Goal: Understand site structure: Understand site structure

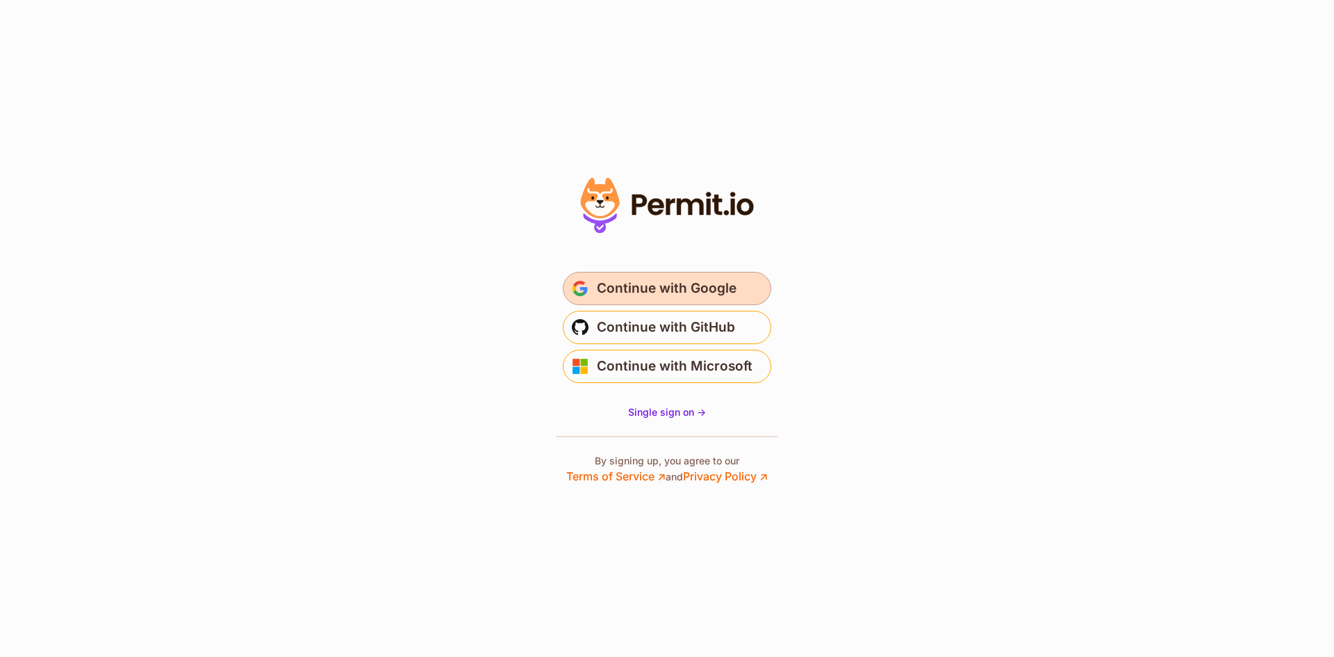
click at [633, 281] on span "Continue with Google" at bounding box center [667, 288] width 140 height 22
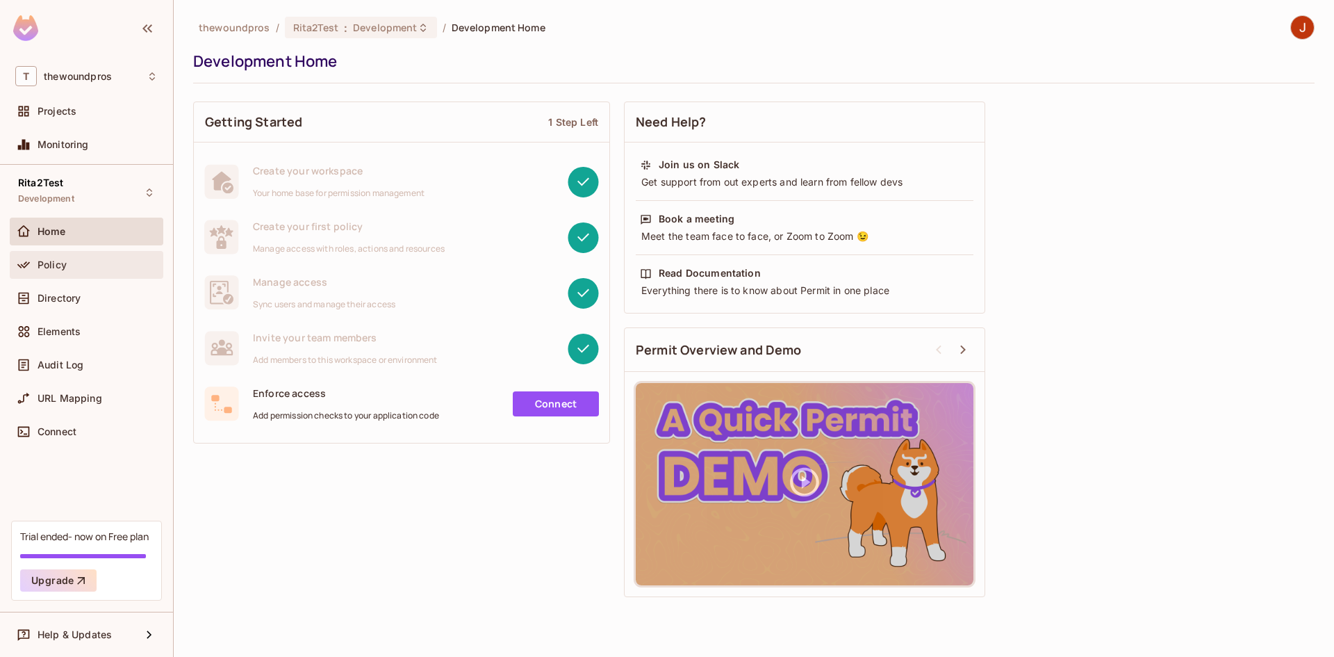
click at [76, 257] on div "Policy" at bounding box center [86, 264] width 142 height 17
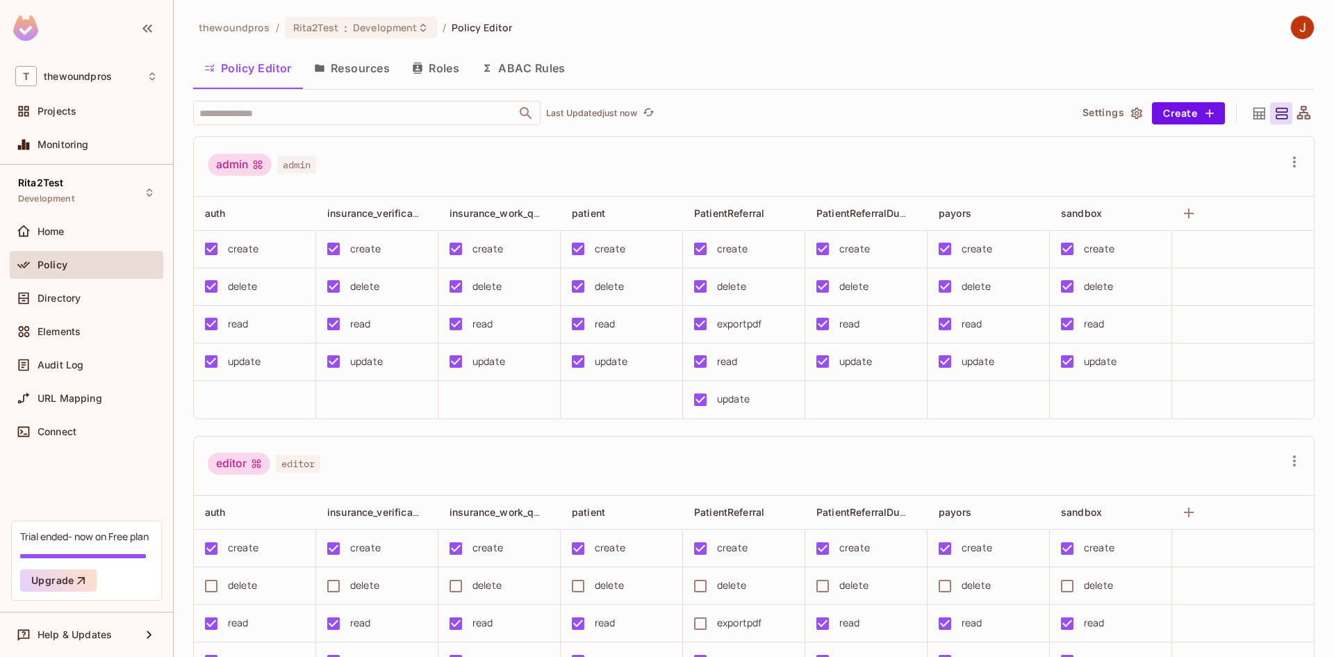
click at [451, 74] on button "Roles" at bounding box center [435, 68] width 69 height 35
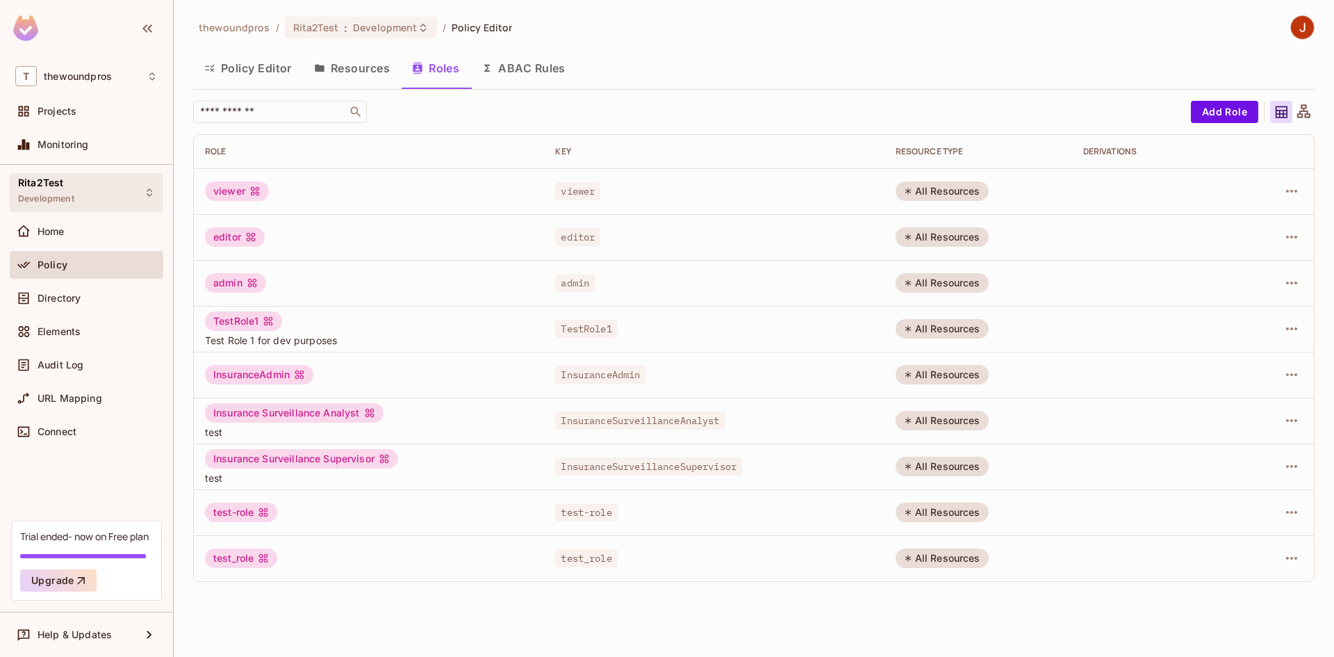
click at [96, 190] on div "Rita2Test Development" at bounding box center [87, 192] width 154 height 38
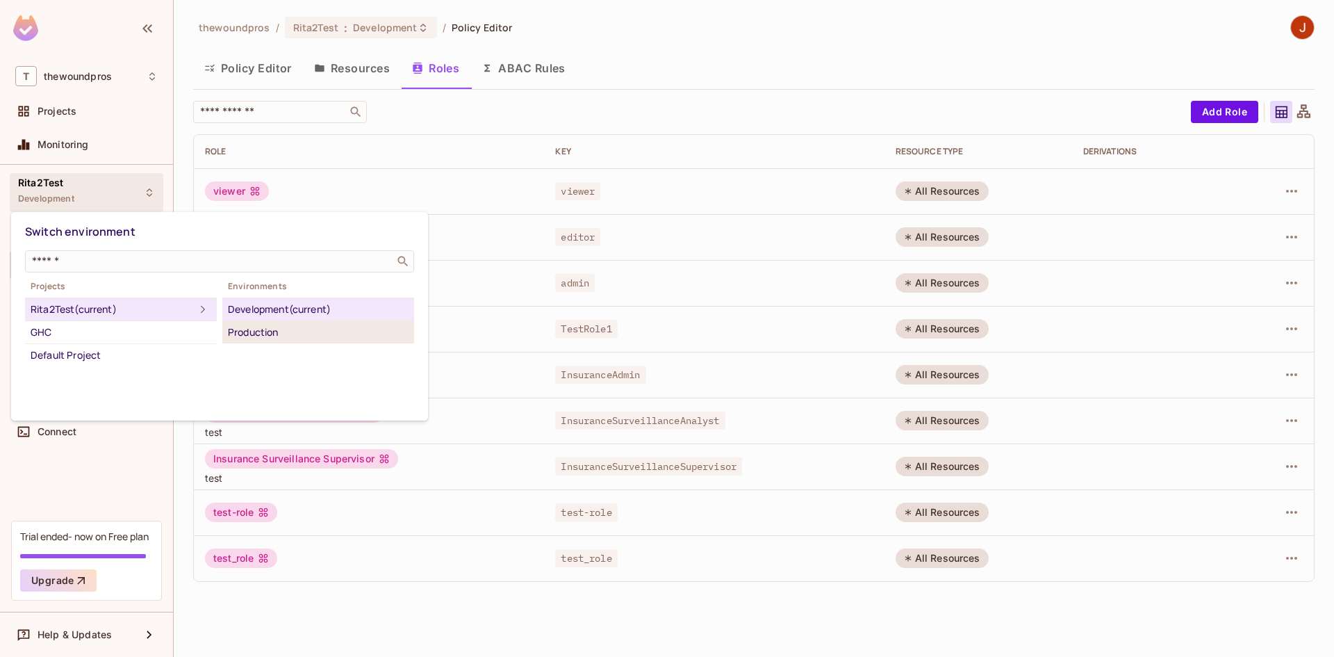
click at [249, 335] on div "Production" at bounding box center [318, 332] width 181 height 17
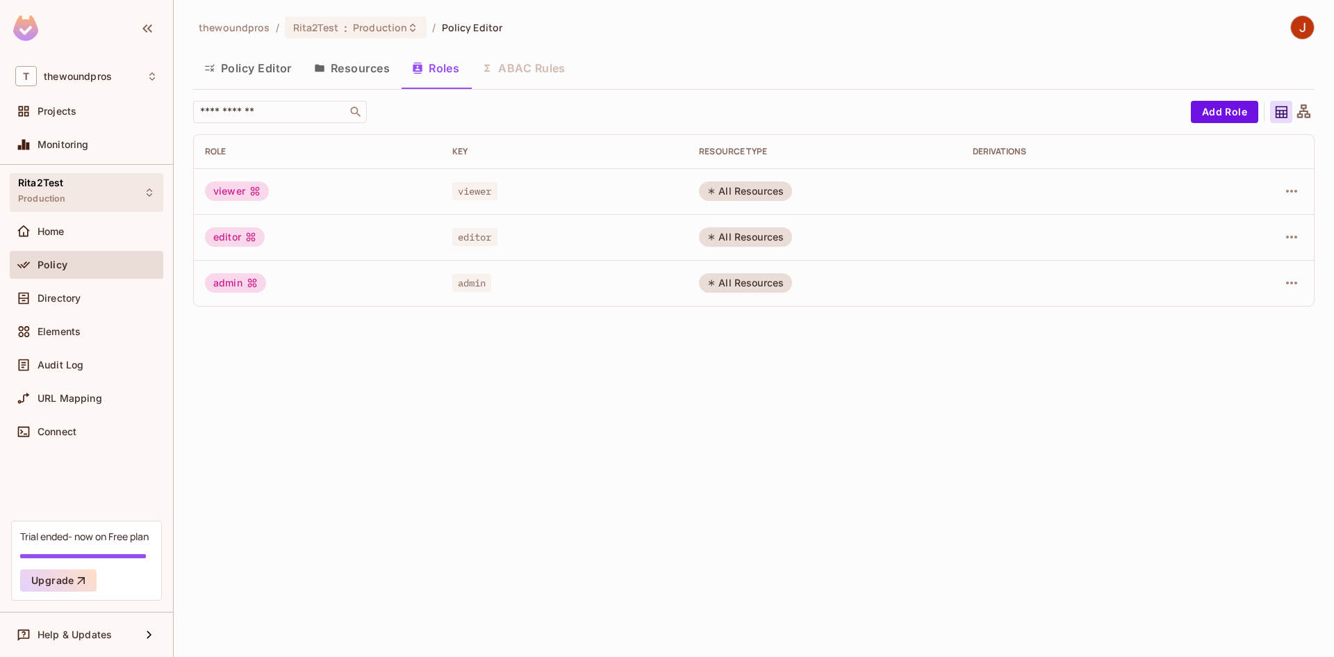
click at [136, 202] on div "Rita2Test Production" at bounding box center [87, 192] width 154 height 38
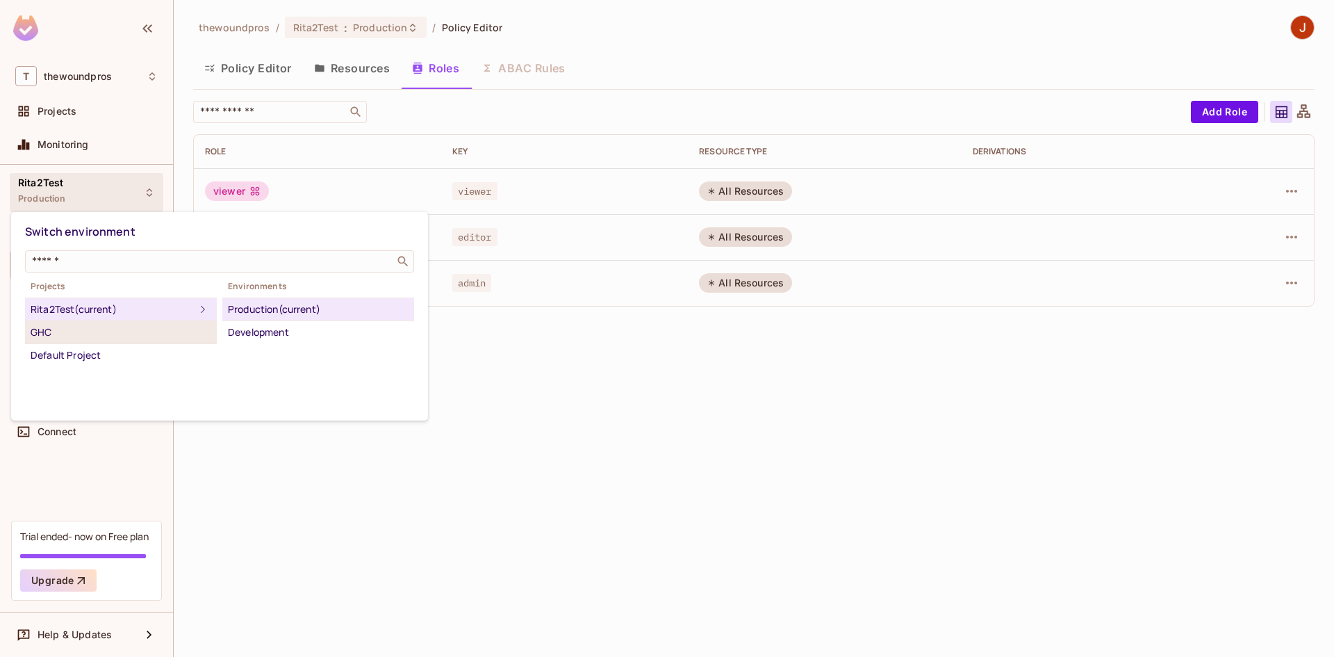
click at [156, 332] on div "GHC" at bounding box center [121, 332] width 181 height 17
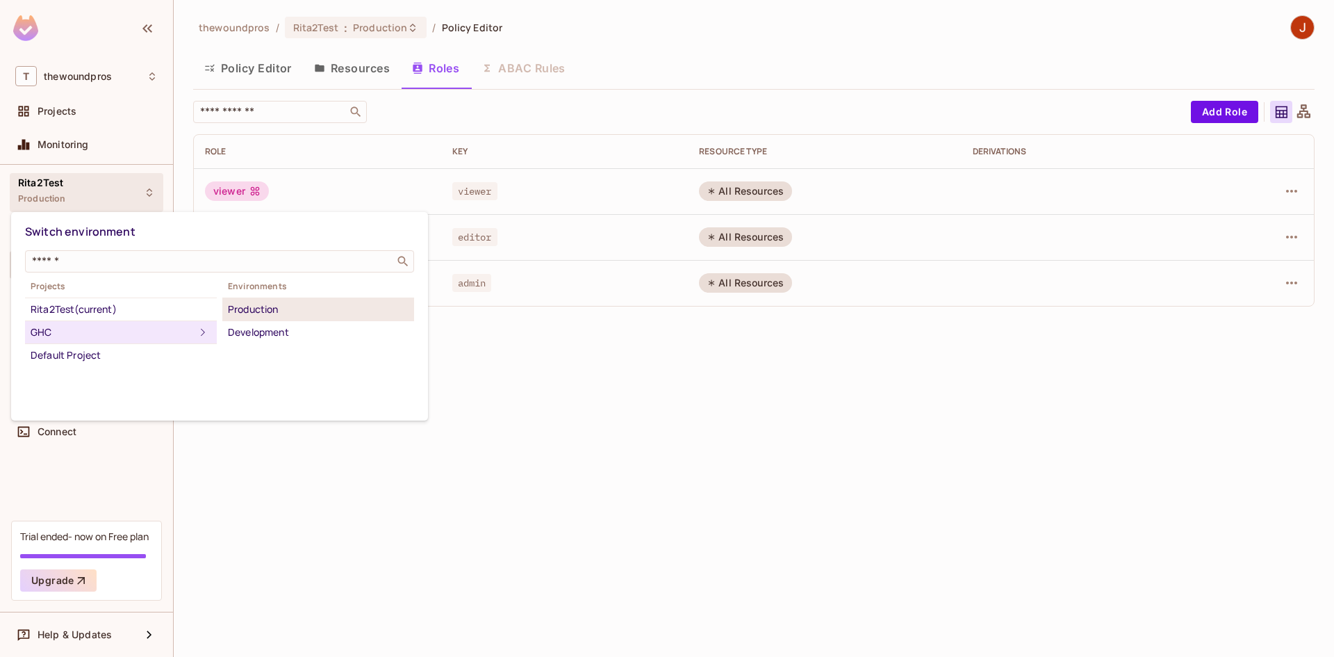
click at [246, 304] on div "Production" at bounding box center [318, 309] width 181 height 17
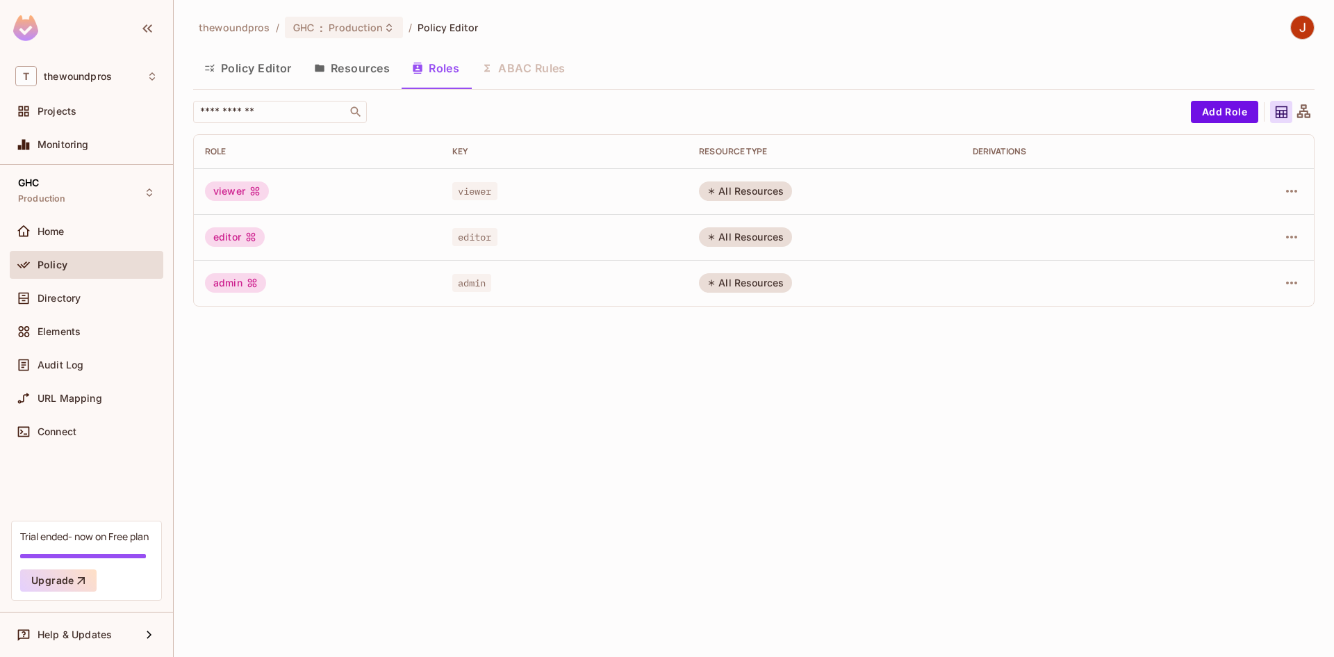
click at [156, 270] on div "Policy" at bounding box center [98, 264] width 120 height 11
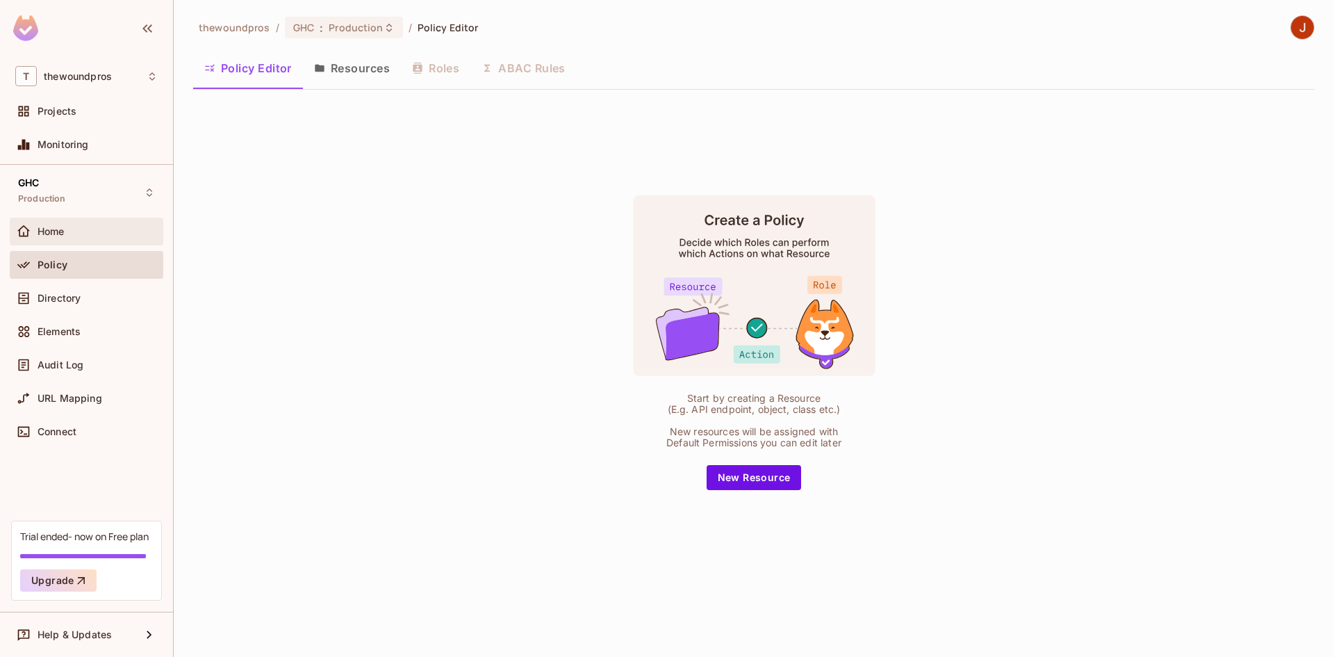
click at [108, 229] on div "Home" at bounding box center [98, 231] width 120 height 11
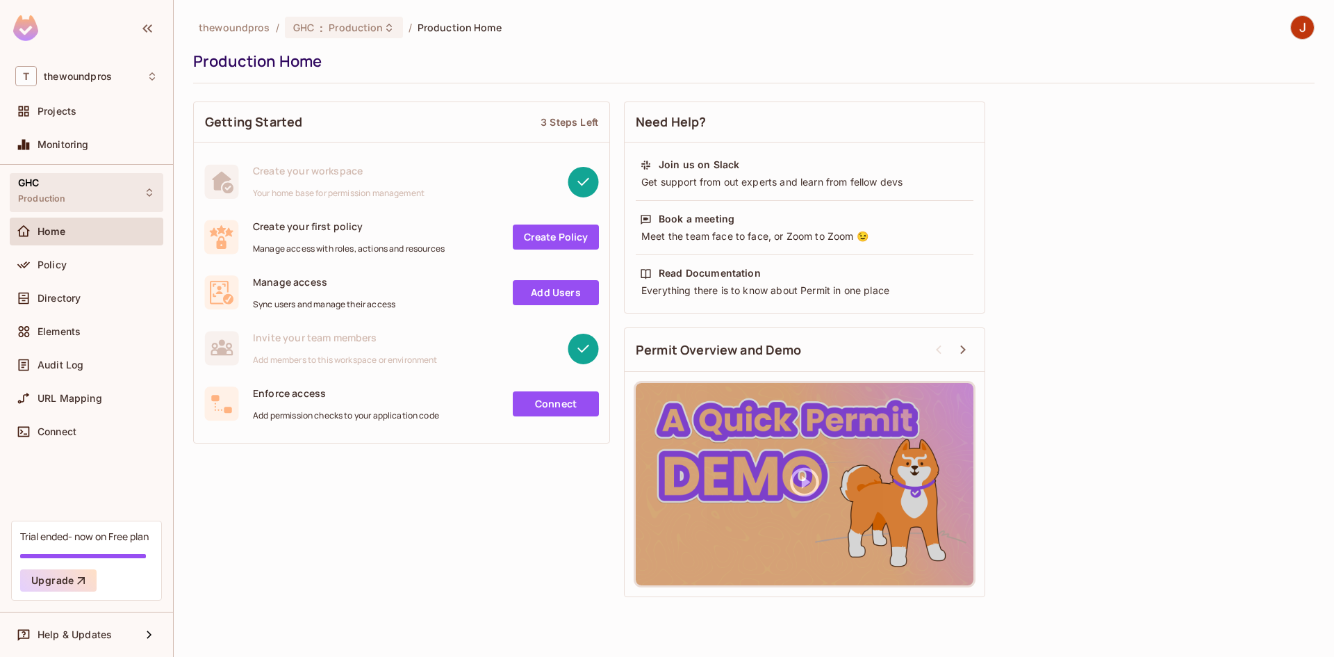
click at [124, 196] on div "GHC Production" at bounding box center [87, 192] width 154 height 38
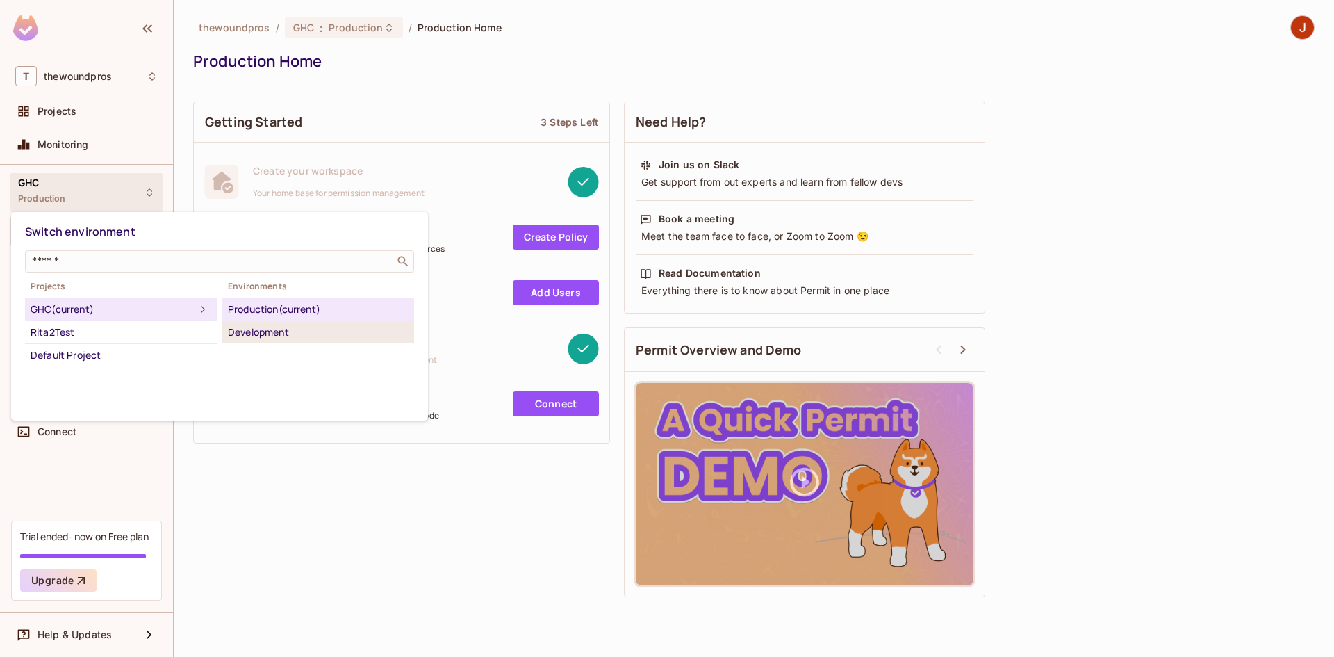
click at [229, 334] on div "Development" at bounding box center [318, 332] width 181 height 17
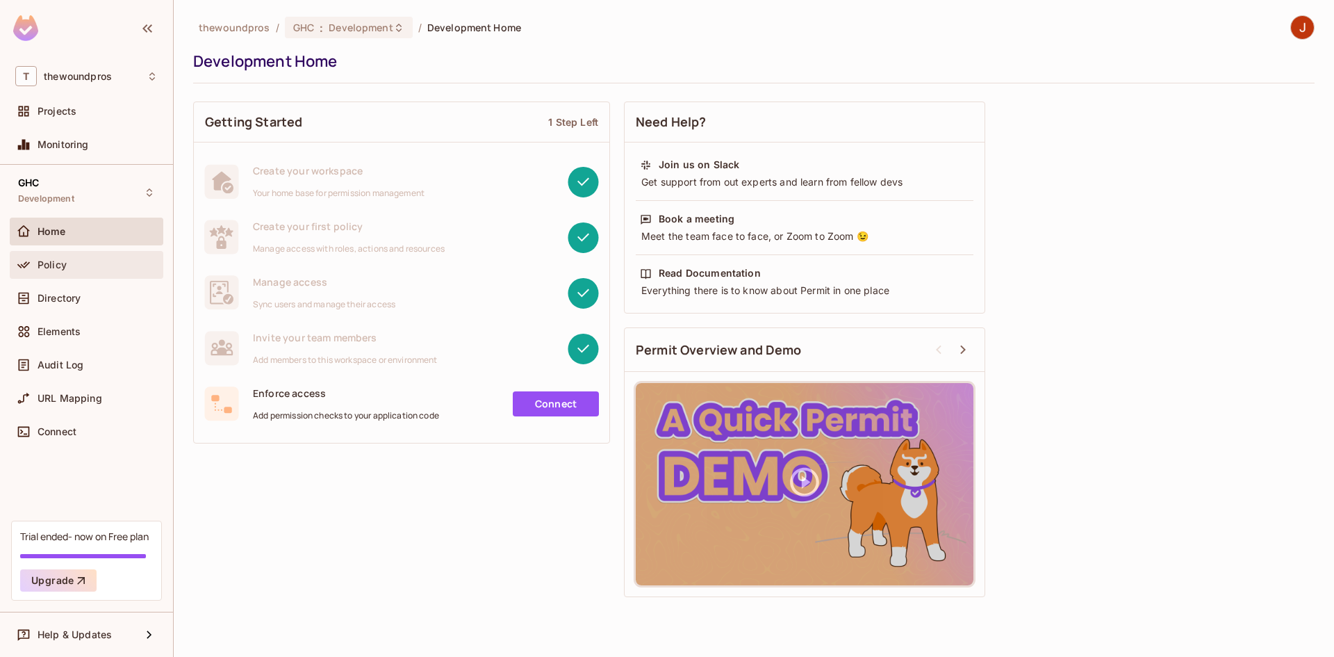
click at [110, 254] on div "Policy" at bounding box center [87, 265] width 154 height 28
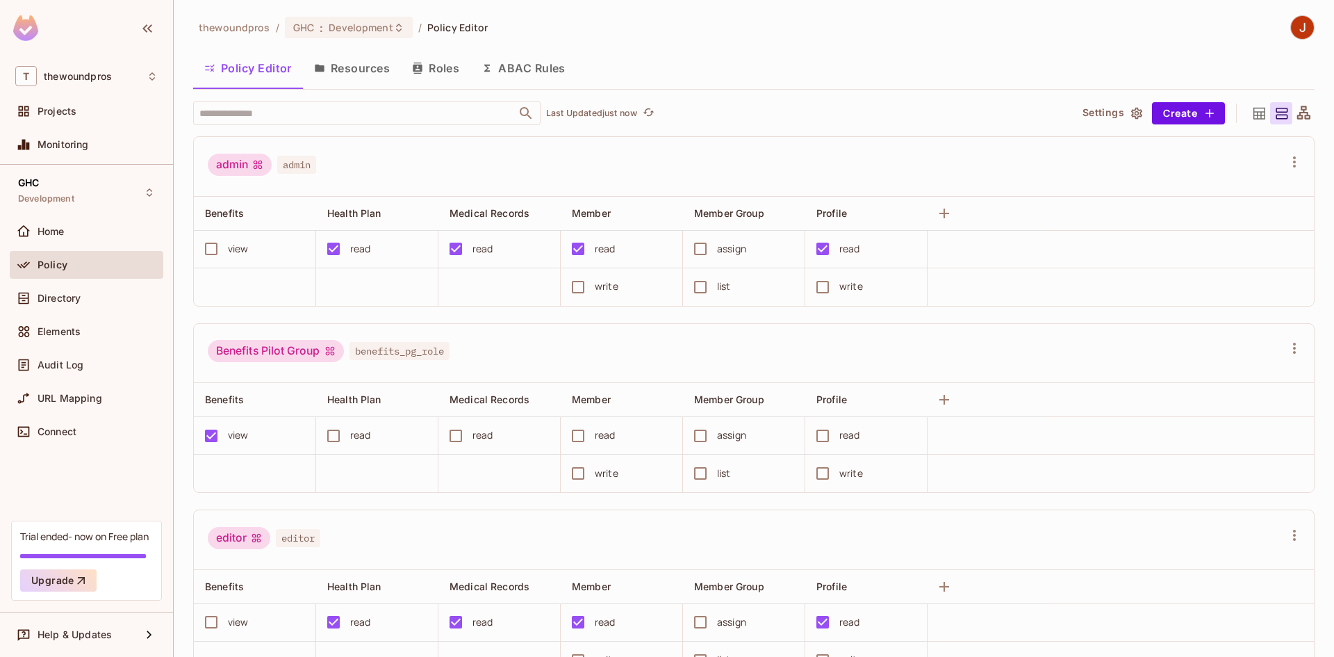
click at [440, 62] on button "Roles" at bounding box center [435, 68] width 69 height 35
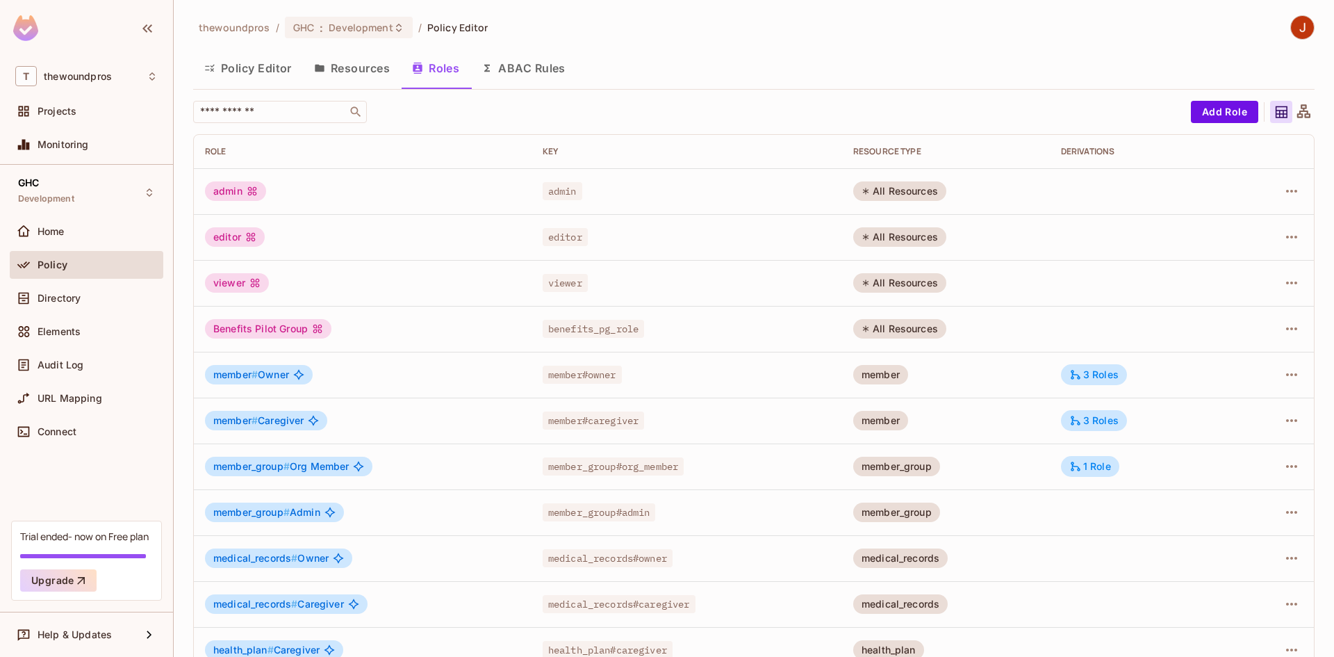
click at [270, 73] on button "Policy Editor" at bounding box center [248, 68] width 110 height 35
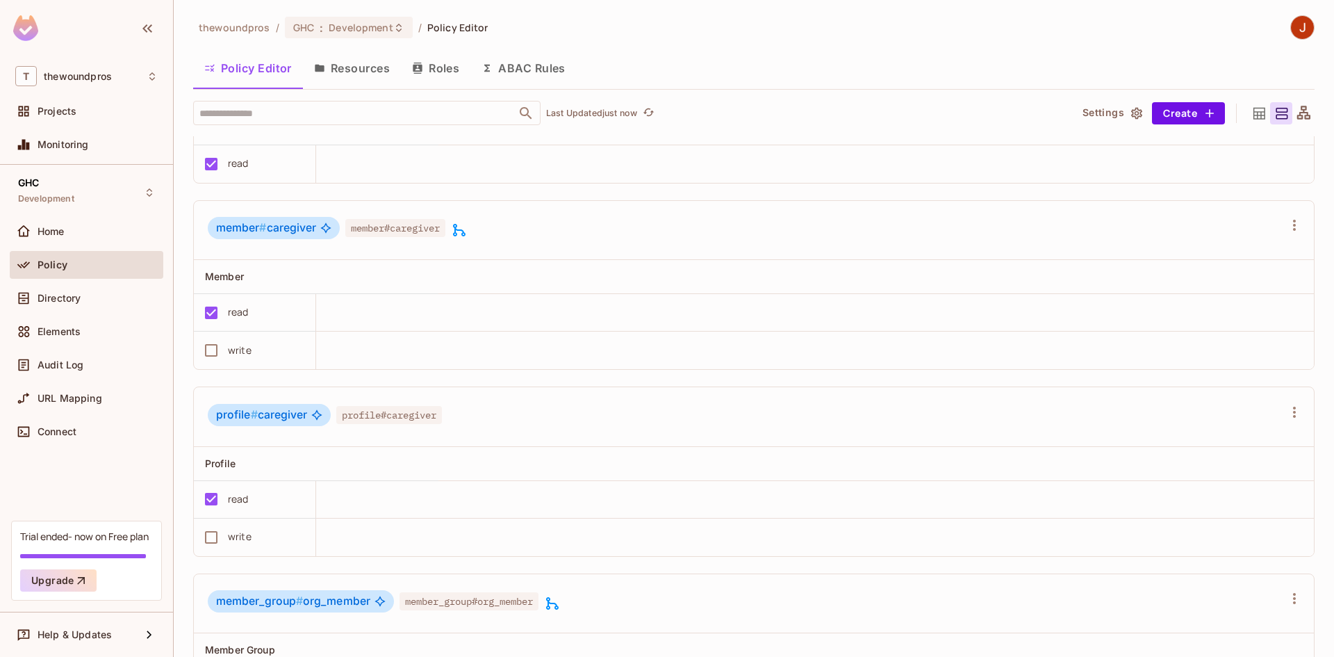
scroll to position [1301, 0]
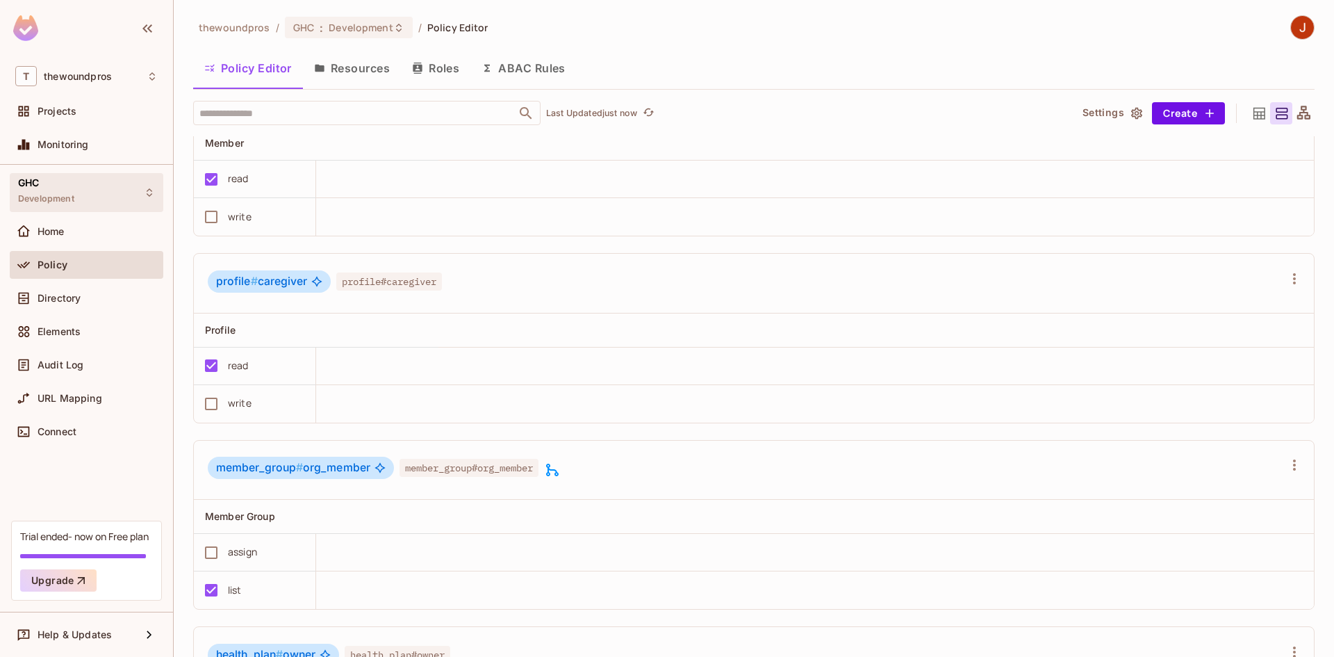
click at [96, 195] on div "GHC Development" at bounding box center [87, 192] width 154 height 38
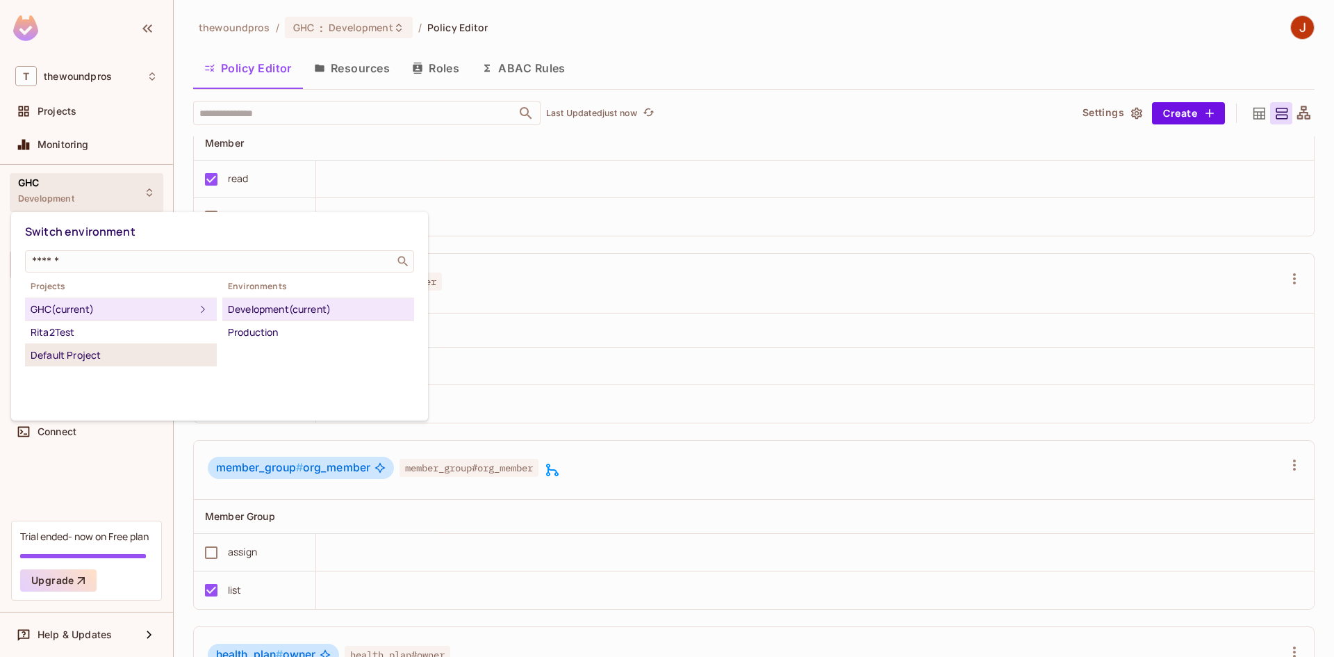
click at [132, 349] on div "Default Project" at bounding box center [121, 355] width 181 height 17
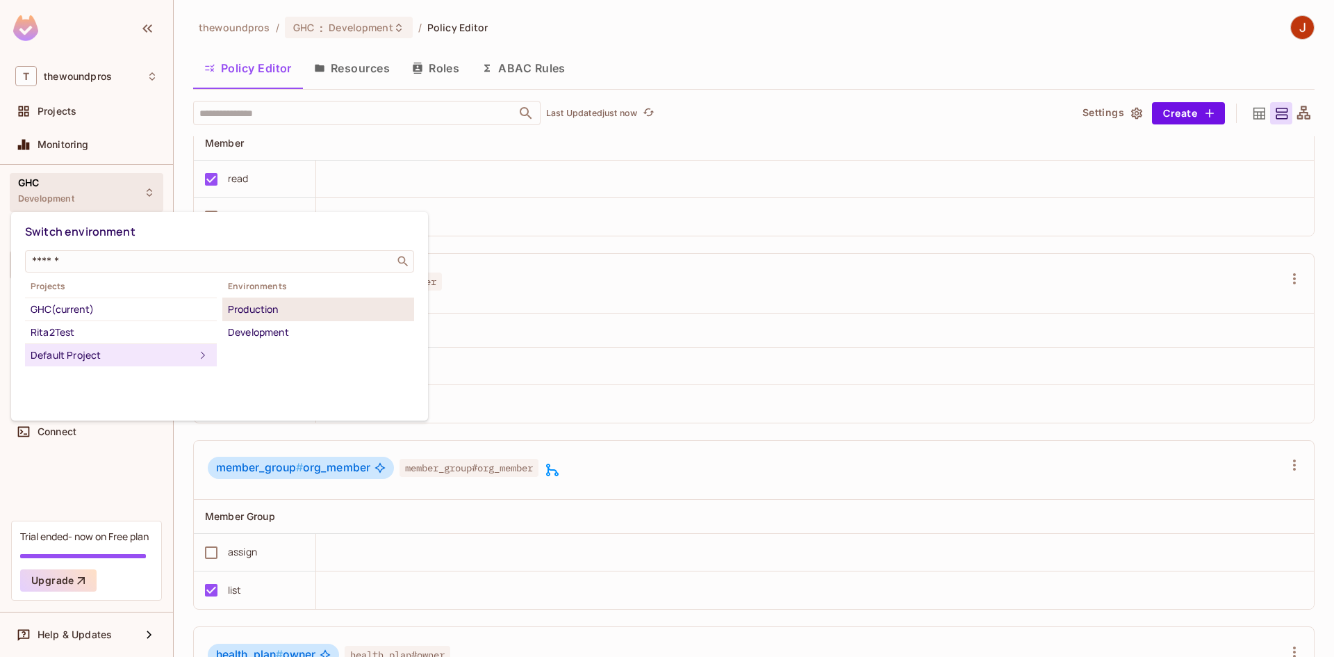
click at [268, 302] on div "Production" at bounding box center [318, 309] width 181 height 17
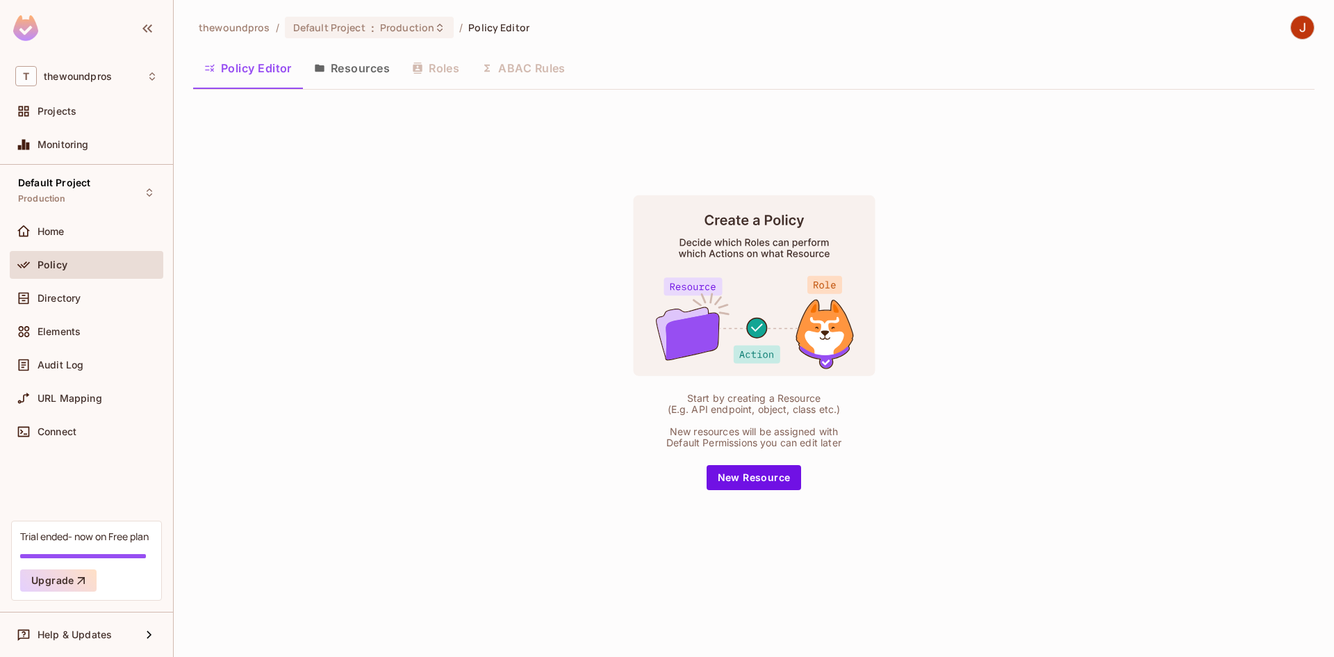
click at [366, 73] on button "Resources" at bounding box center [352, 68] width 98 height 35
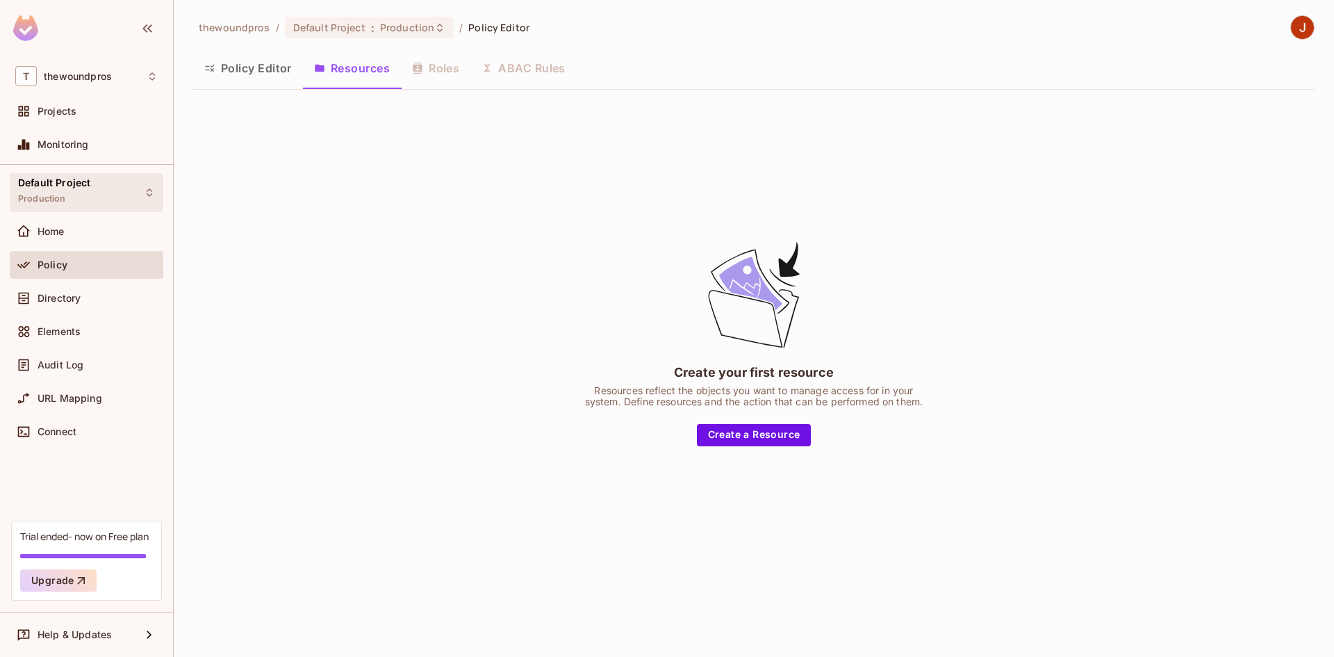
click at [119, 191] on div "Default Project Production" at bounding box center [87, 192] width 154 height 38
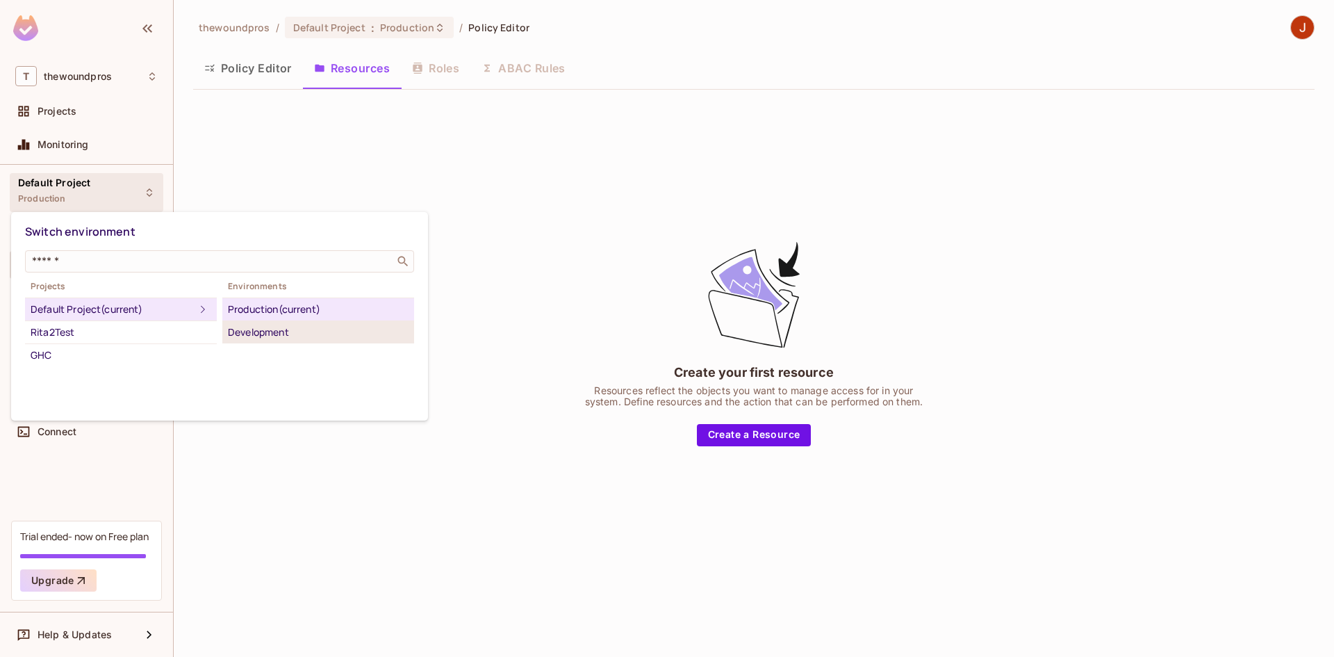
click at [272, 334] on div "Development" at bounding box center [318, 332] width 181 height 17
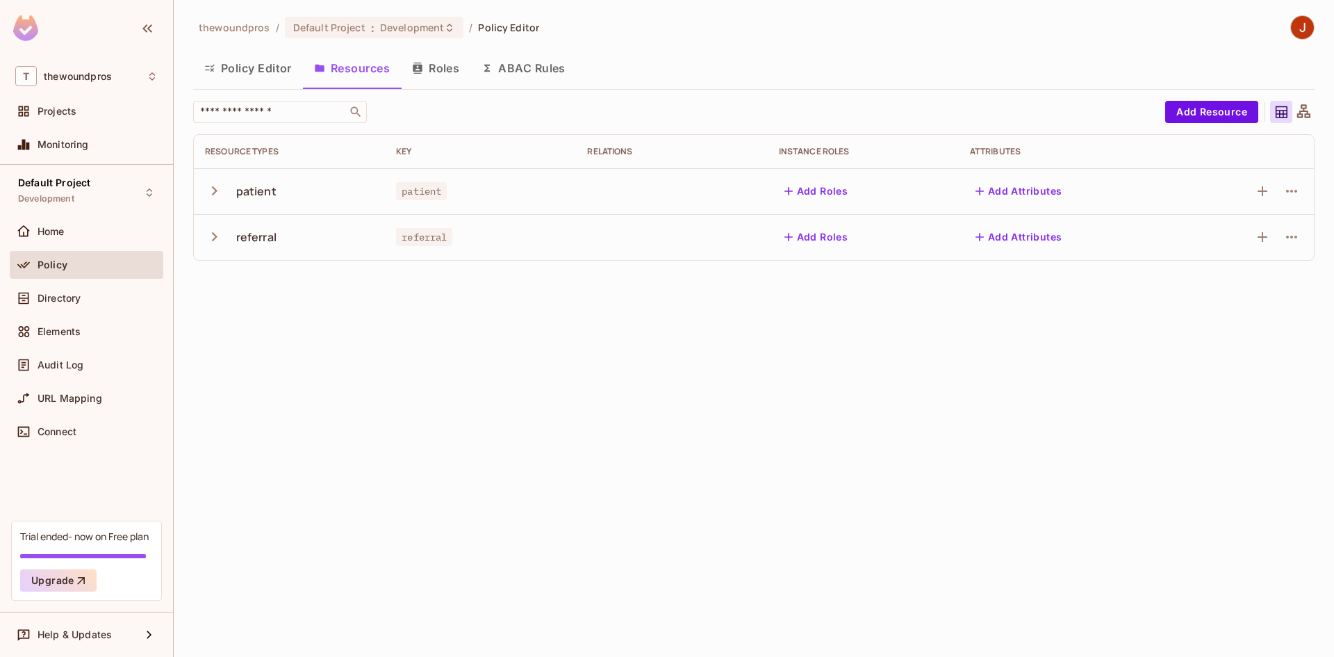
click at [259, 79] on button "Policy Editor" at bounding box center [248, 68] width 110 height 35
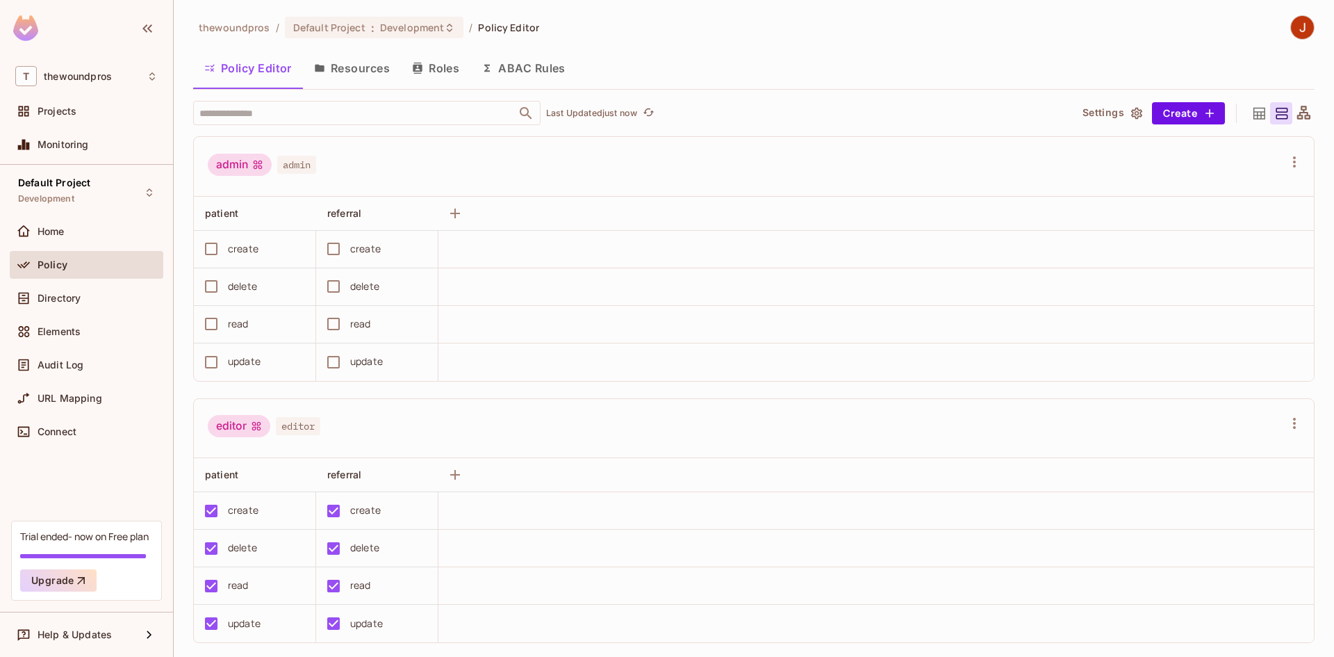
click at [338, 82] on button "Resources" at bounding box center [352, 68] width 98 height 35
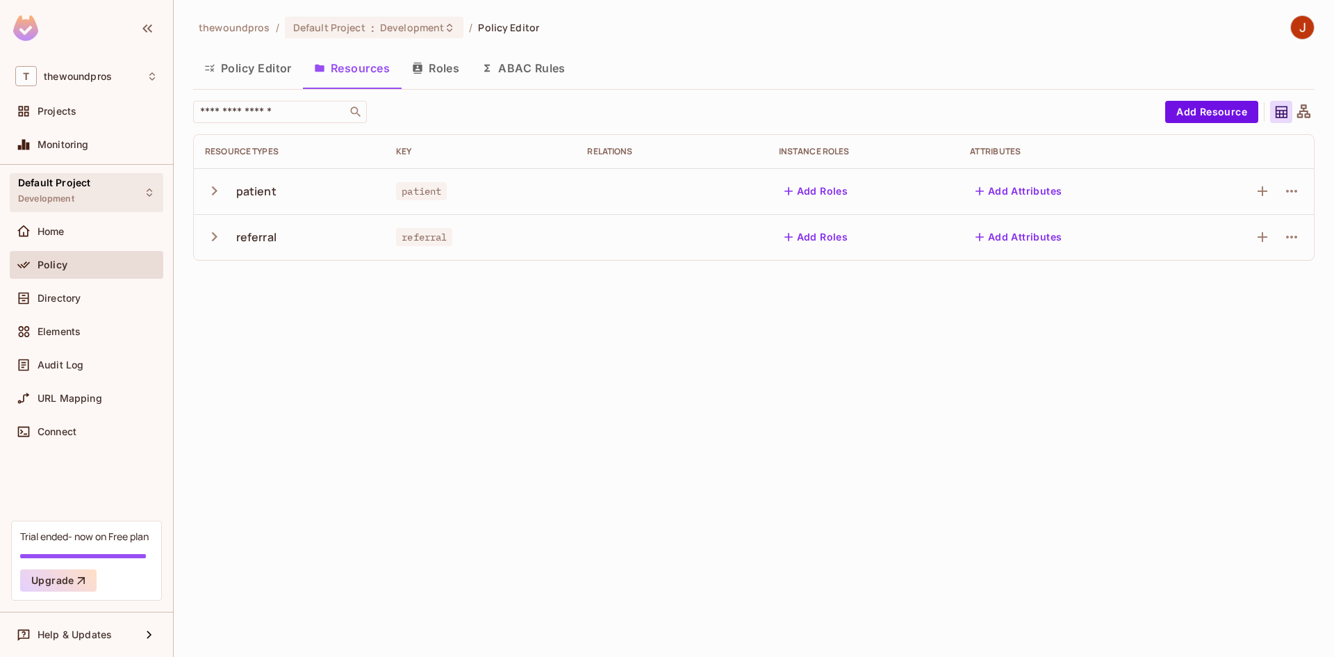
click at [109, 185] on div "Default Project Development" at bounding box center [87, 192] width 154 height 38
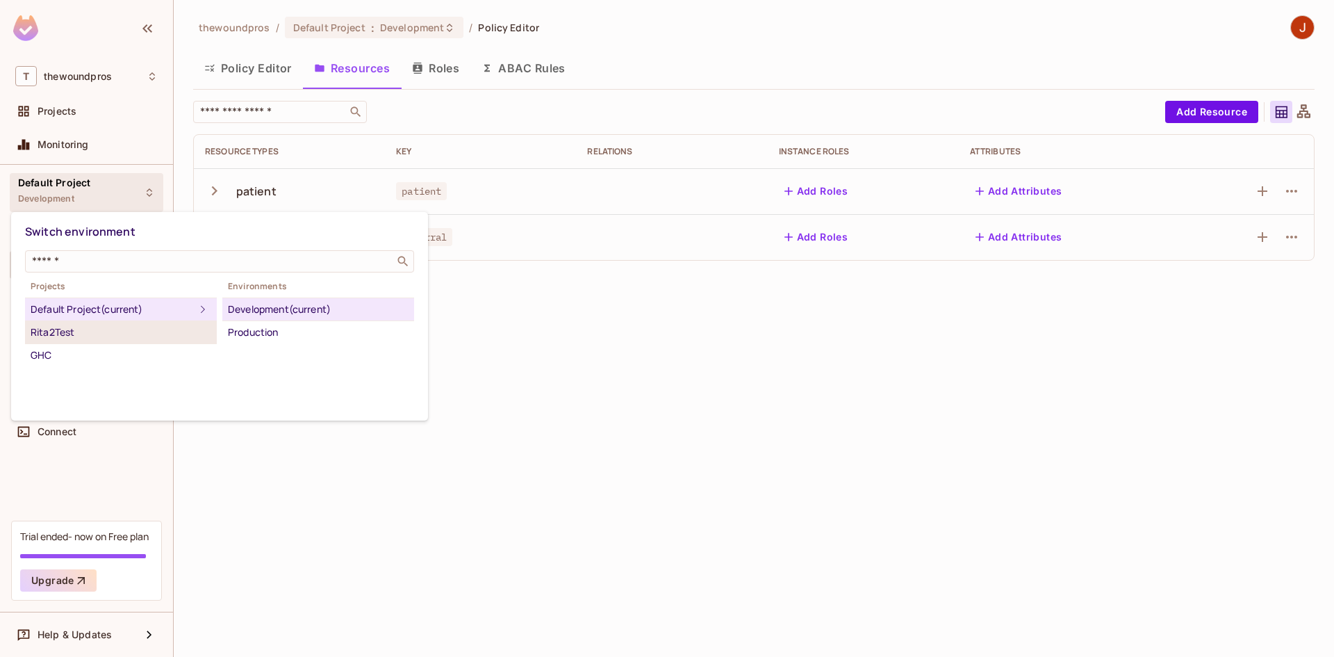
click at [158, 343] on li "Rita2Test" at bounding box center [121, 332] width 192 height 23
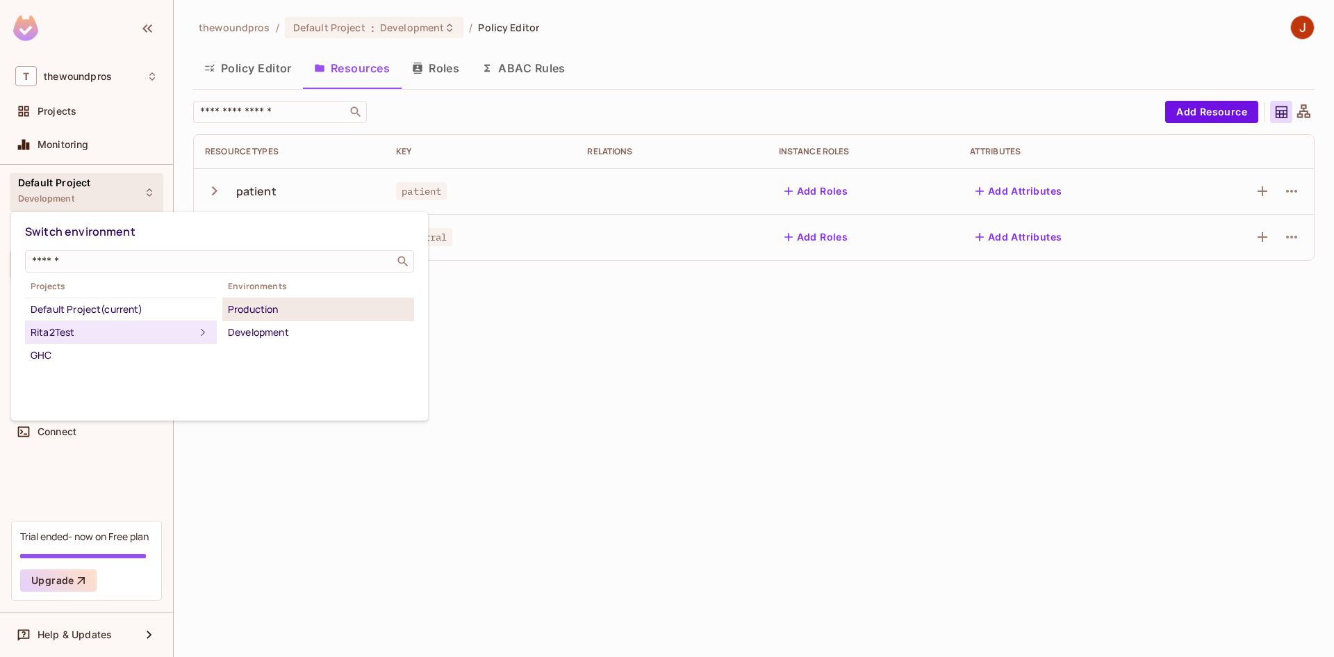
click at [270, 310] on div "Production" at bounding box center [318, 309] width 181 height 17
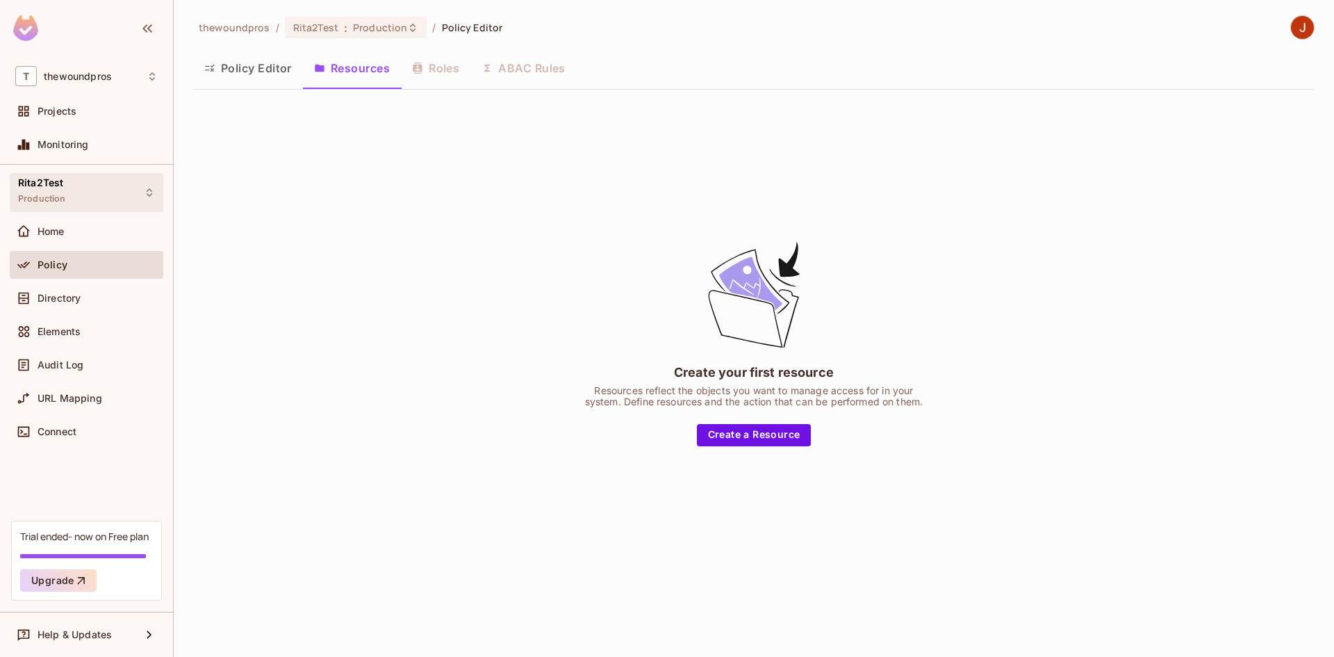
click at [150, 181] on div "Rita2Test Production" at bounding box center [87, 192] width 154 height 38
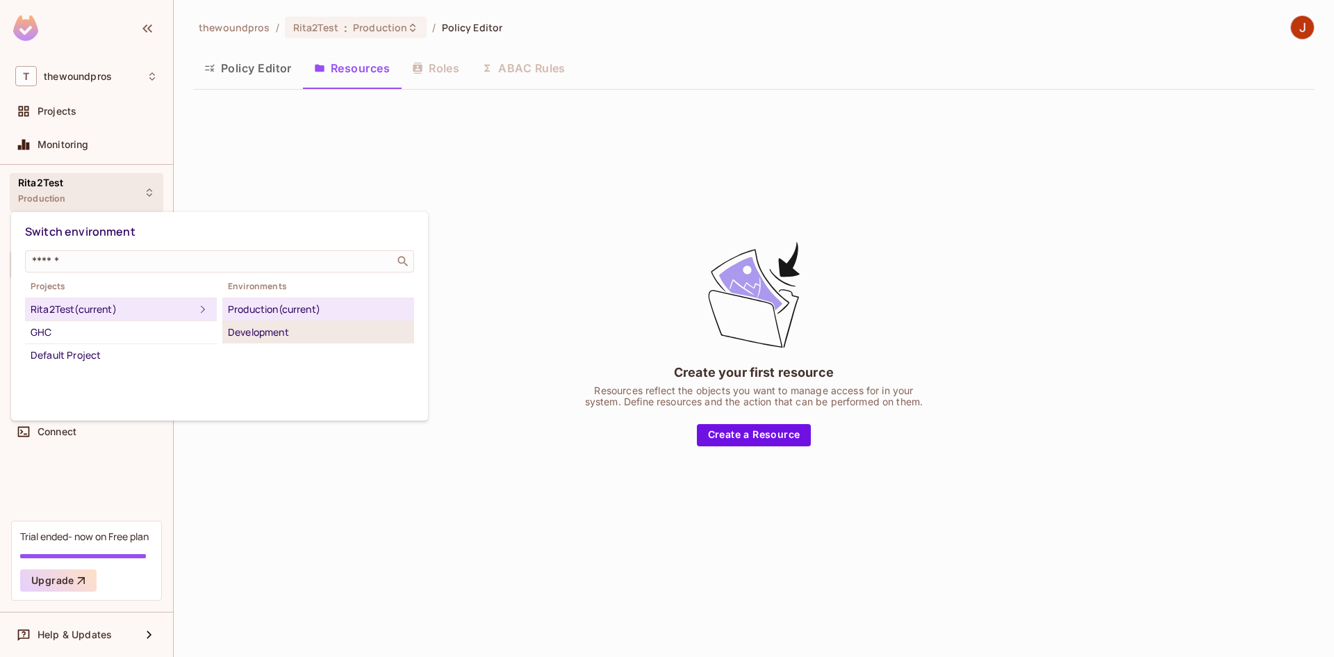
click at [259, 328] on div "Development" at bounding box center [318, 332] width 181 height 17
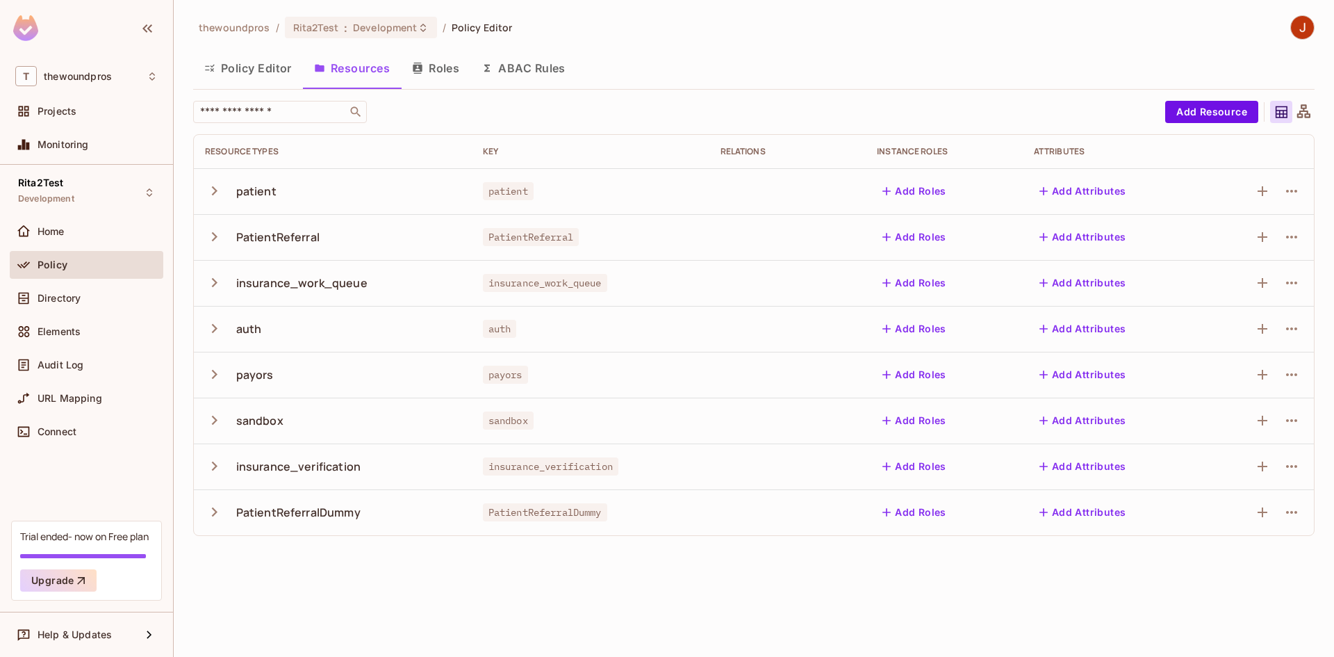
click at [741, 77] on div "Policy Editor Resources Roles ABAC Rules" at bounding box center [754, 68] width 1122 height 35
click at [136, 181] on div "Rita2Test Development" at bounding box center [87, 192] width 154 height 38
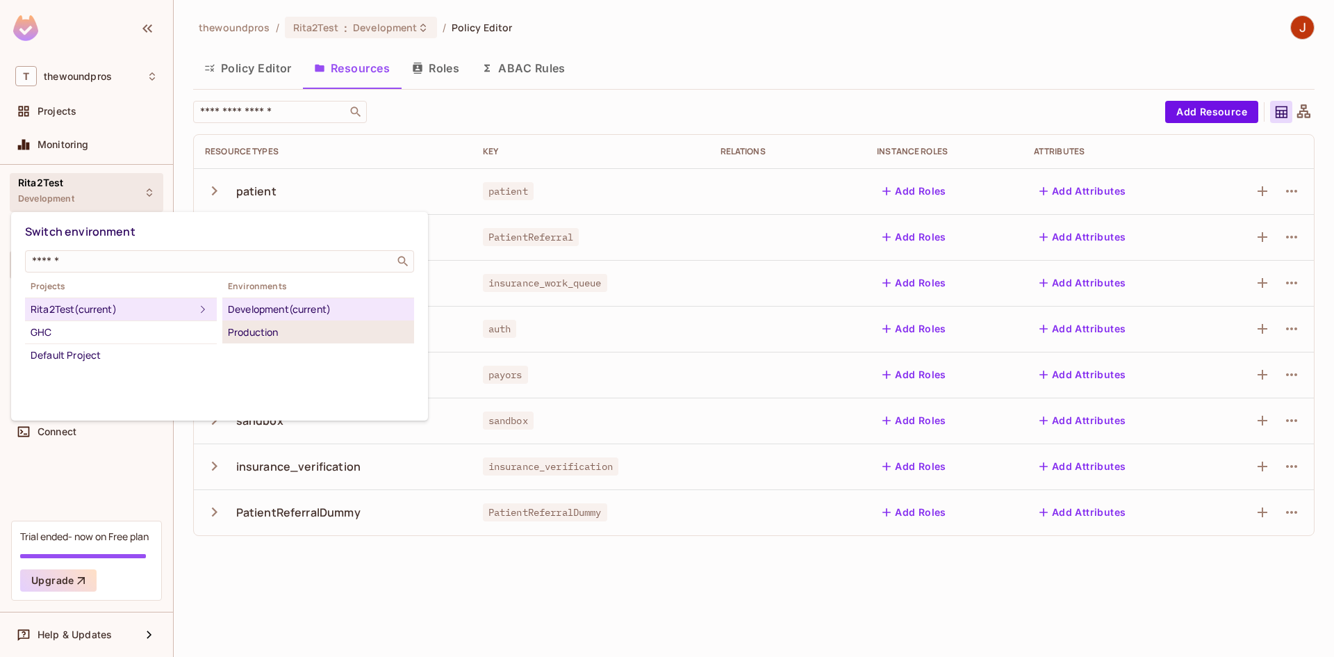
click at [229, 325] on div "Production" at bounding box center [318, 332] width 181 height 17
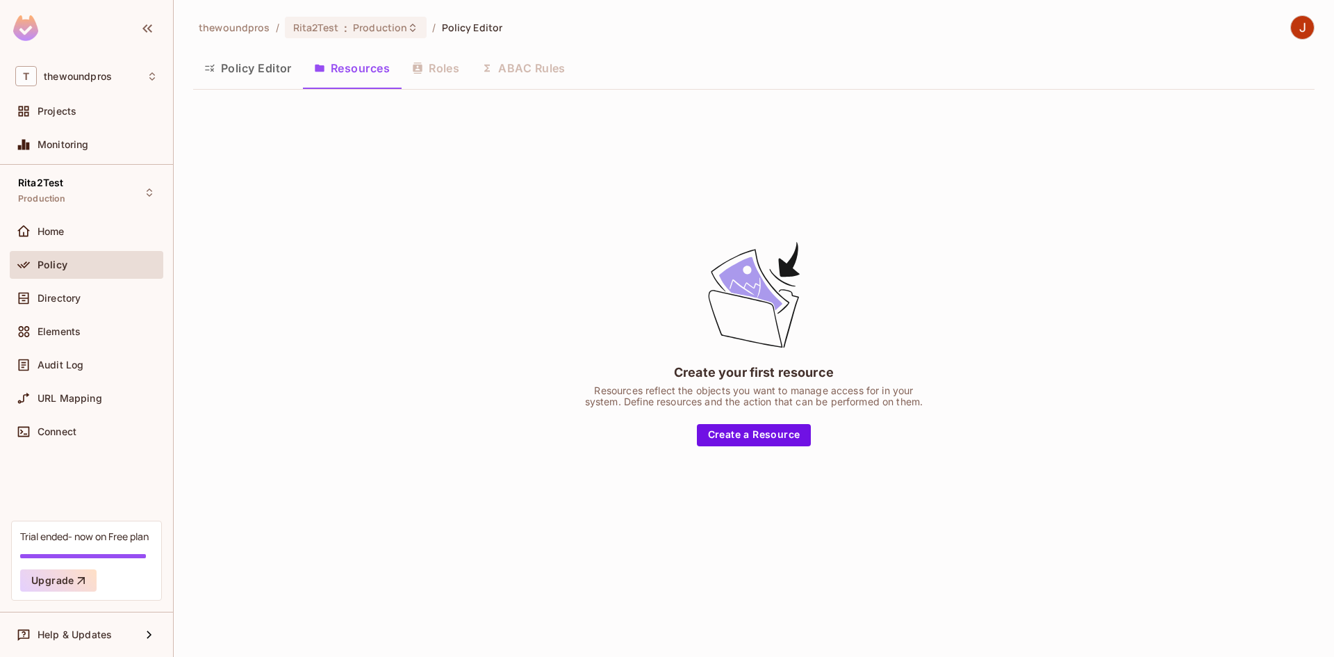
click at [94, 247] on div "Home" at bounding box center [87, 234] width 154 height 33
click at [109, 235] on div "Home" at bounding box center [98, 231] width 120 height 11
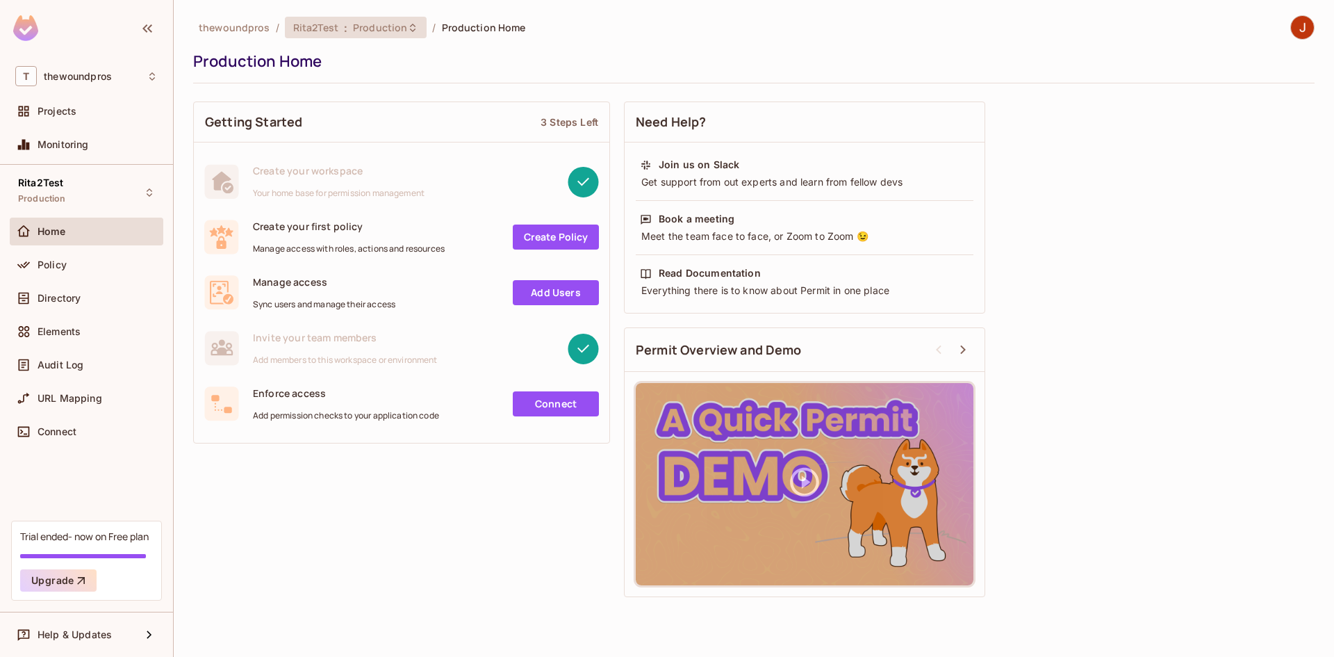
click at [356, 30] on span "Production" at bounding box center [380, 27] width 54 height 13
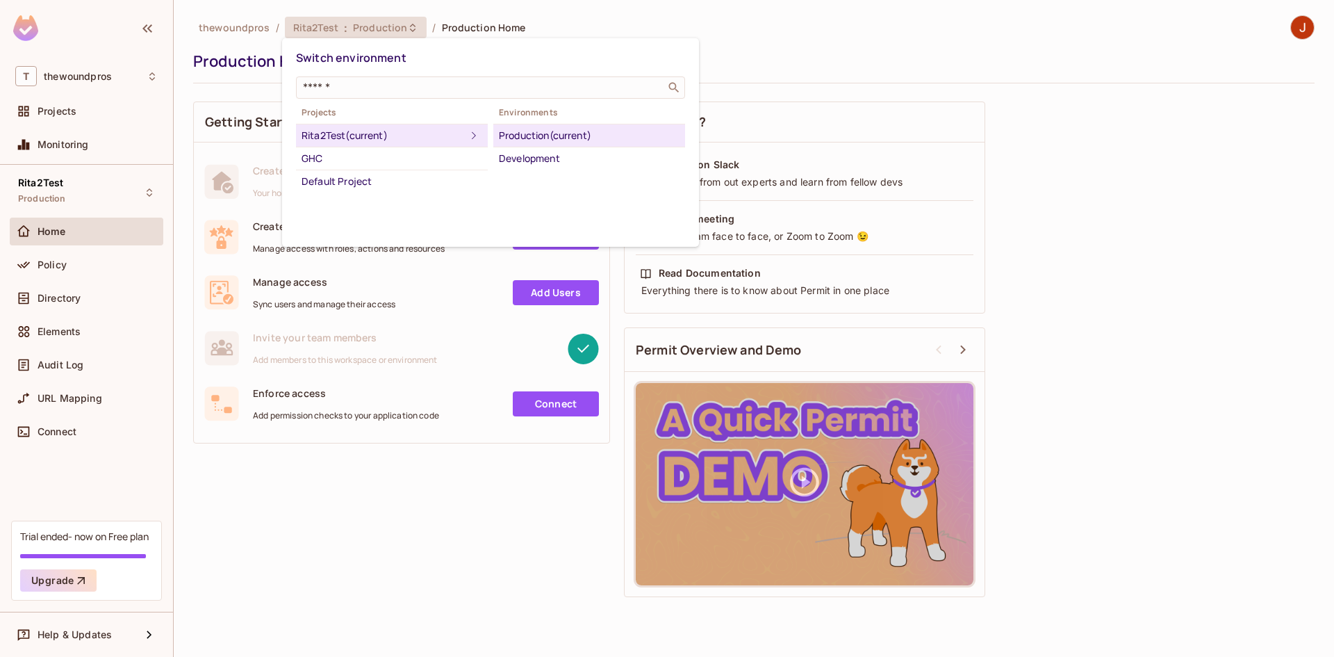
click at [539, 135] on div "Production (current)" at bounding box center [589, 135] width 181 height 17
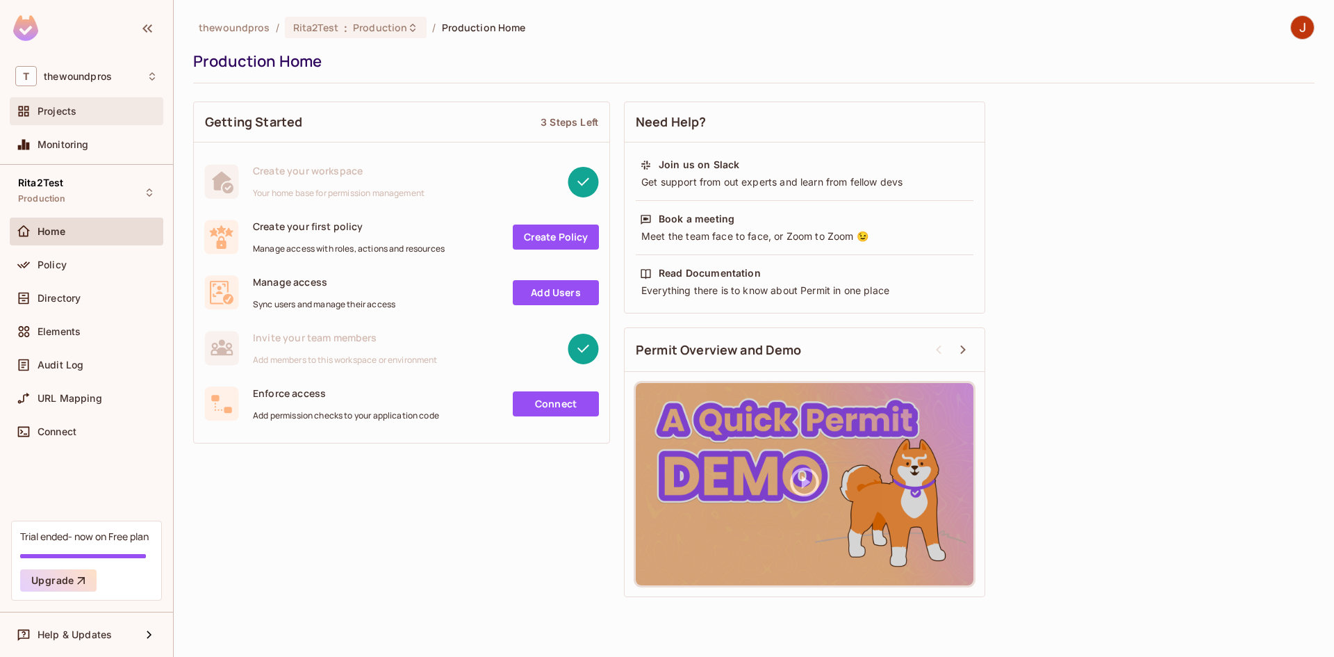
click at [101, 119] on div "Projects" at bounding box center [86, 111] width 142 height 17
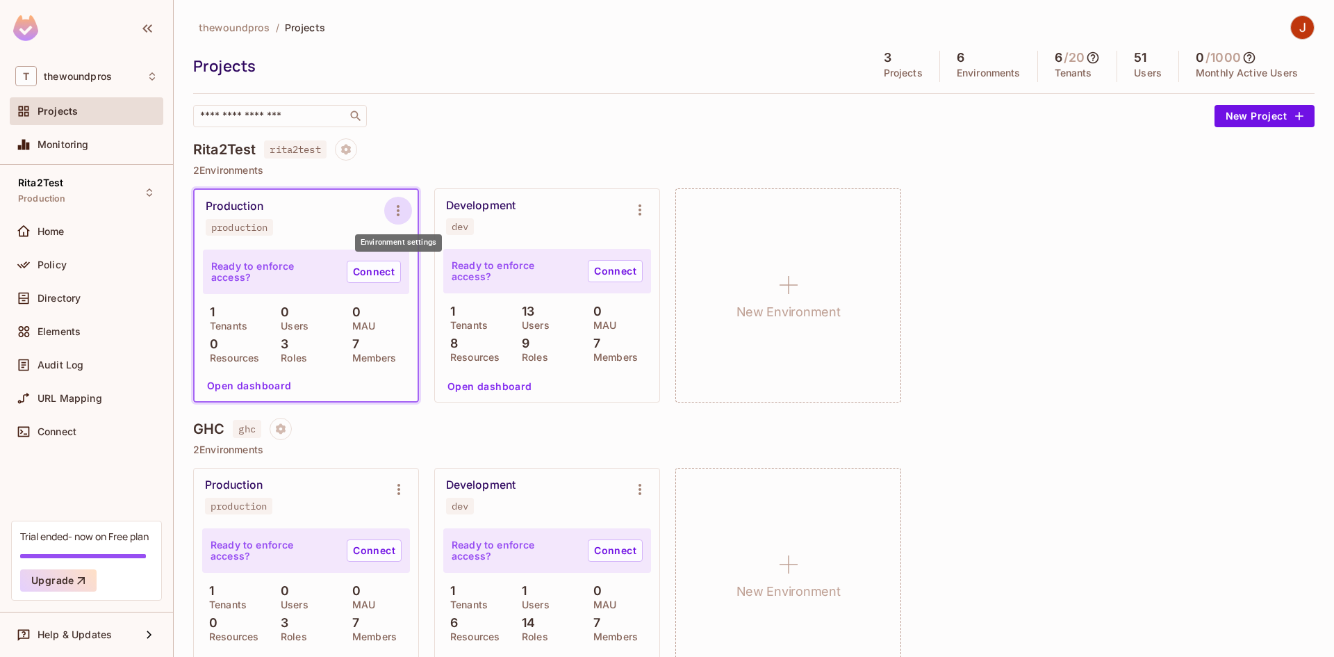
click at [407, 212] on button "Environment settings" at bounding box center [398, 211] width 28 height 28
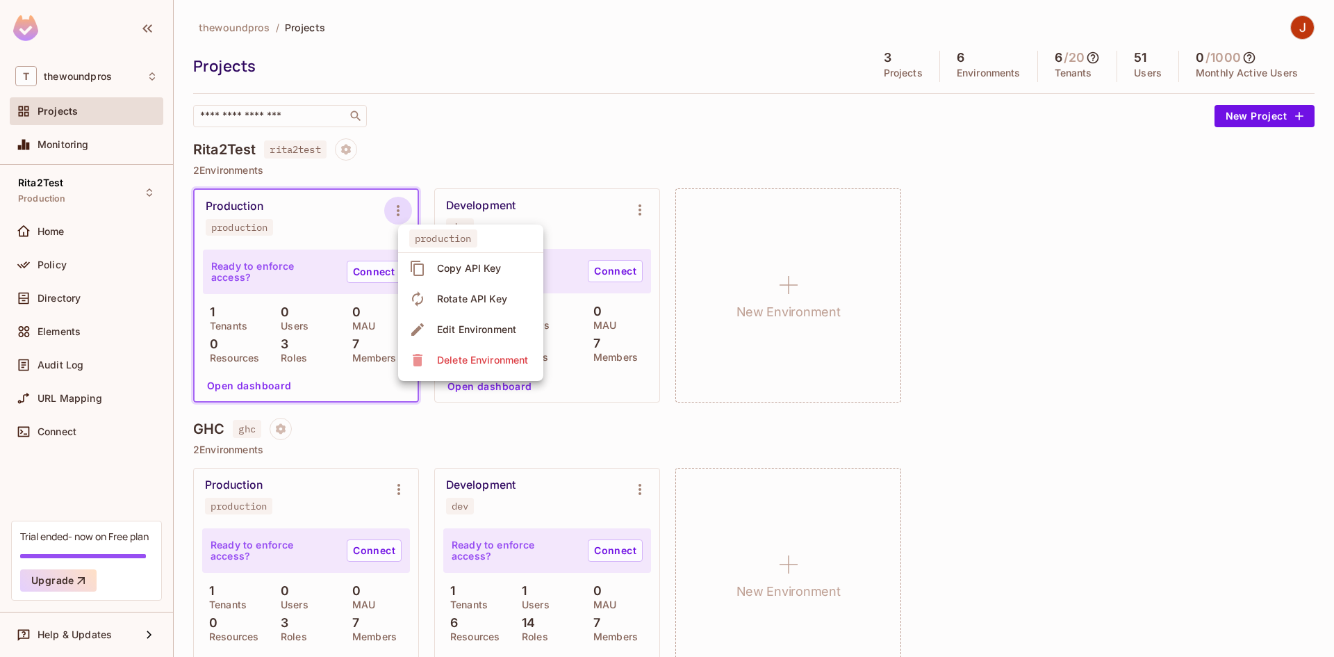
click at [451, 126] on div at bounding box center [667, 328] width 1334 height 657
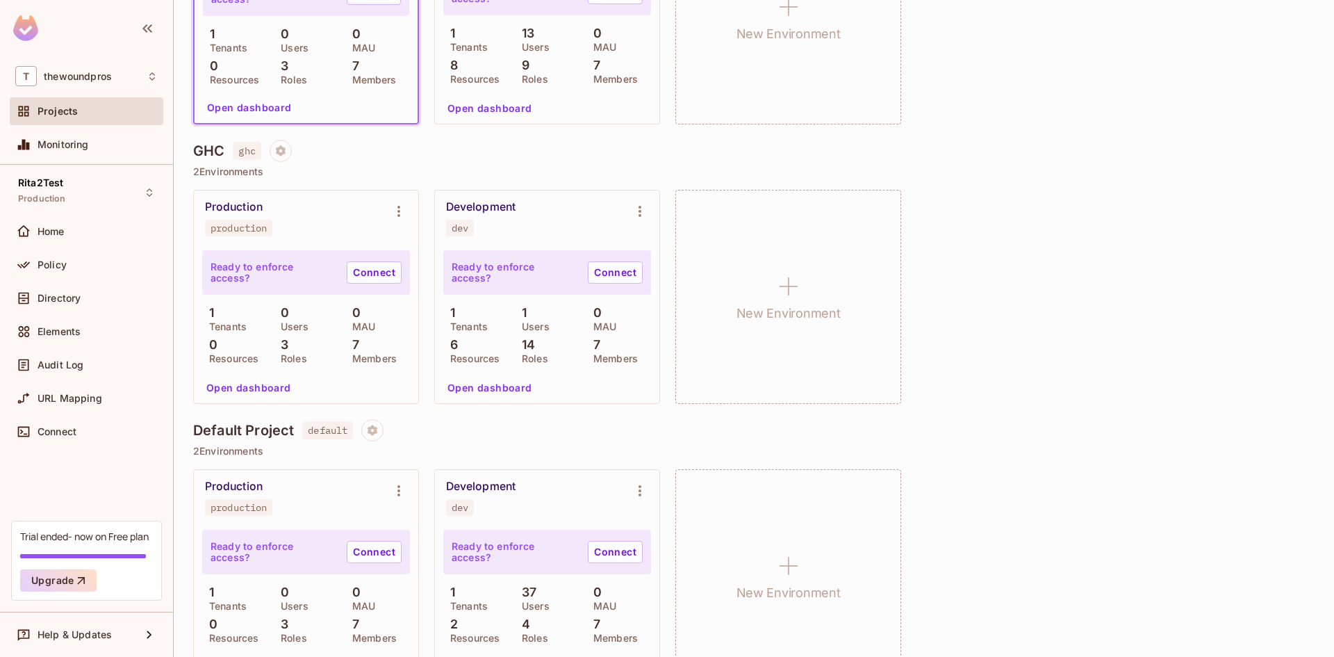
scroll to position [320, 0]
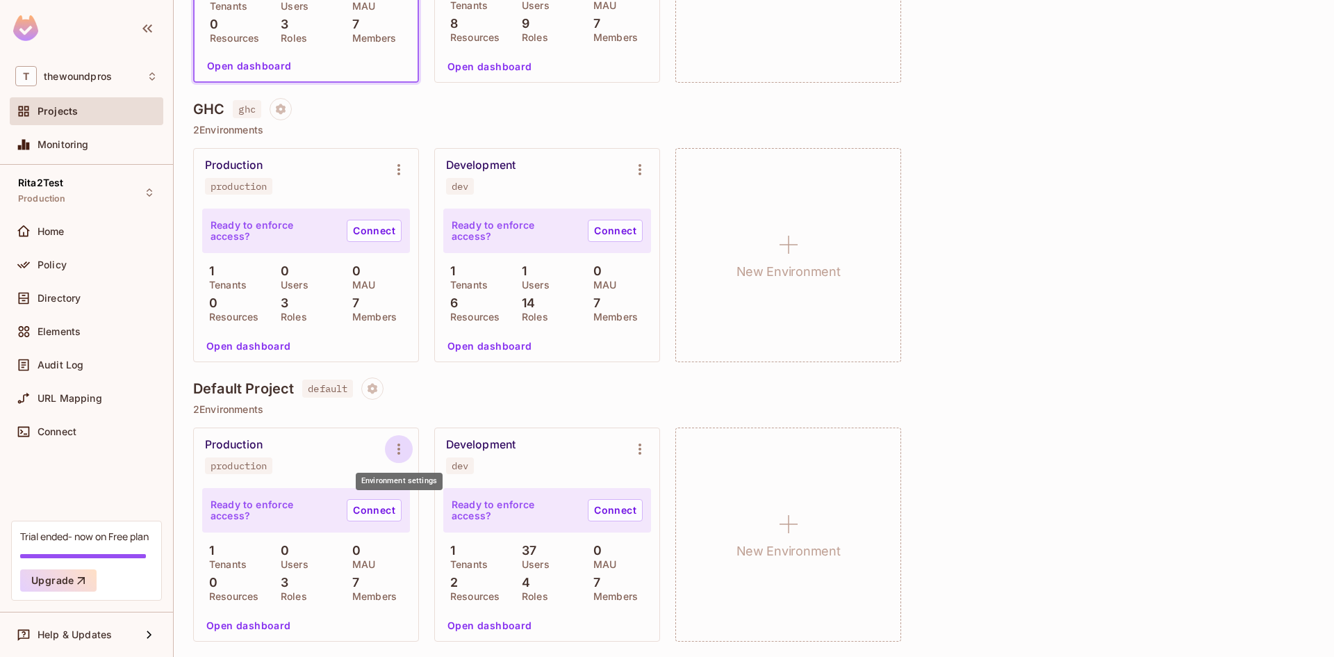
click at [402, 443] on icon "Environment settings" at bounding box center [399, 449] width 17 height 17
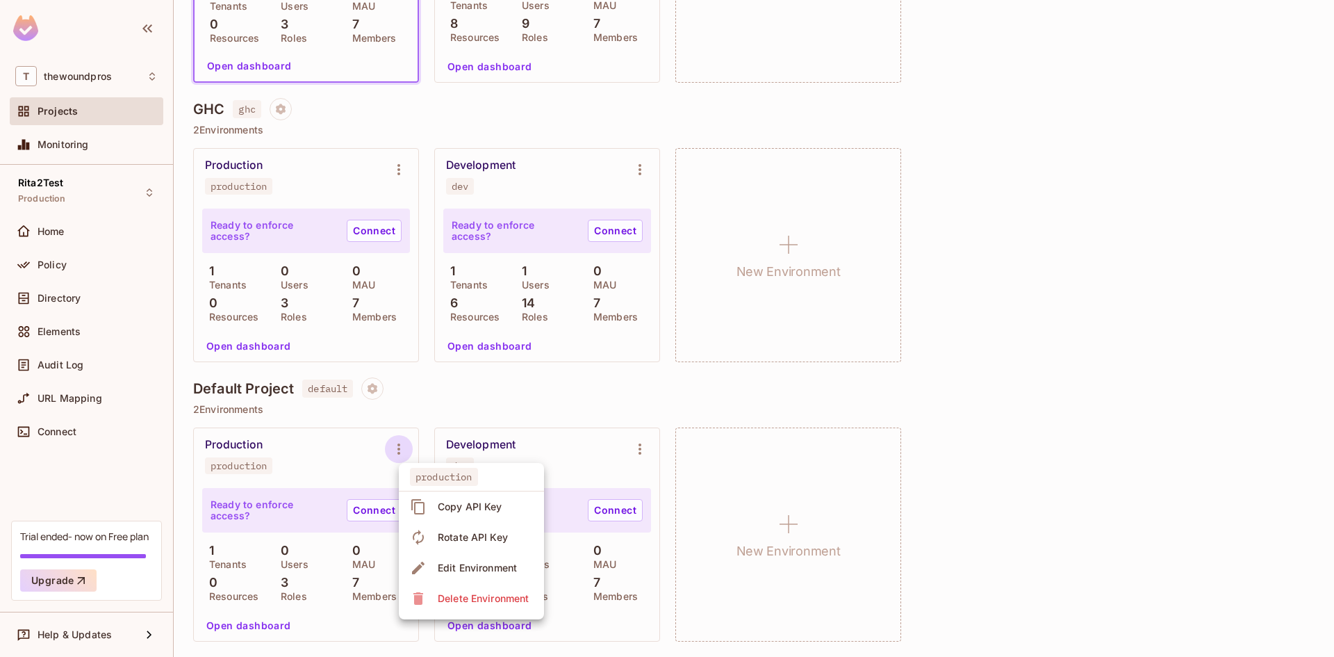
click at [437, 375] on div at bounding box center [667, 328] width 1334 height 657
